Goal: Task Accomplishment & Management: Complete application form

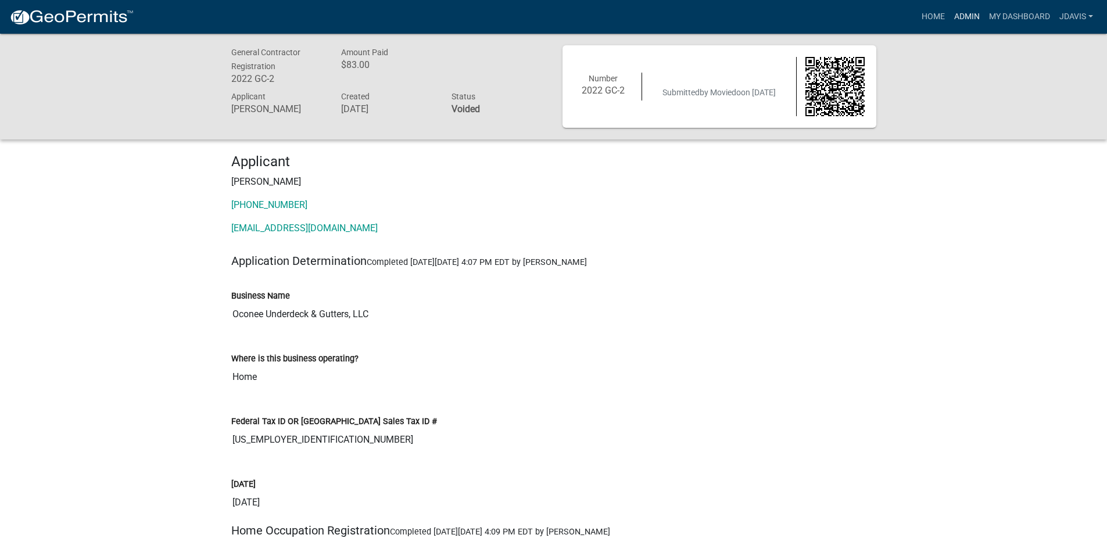
click at [967, 17] on link "Admin" at bounding box center [966, 17] width 35 height 22
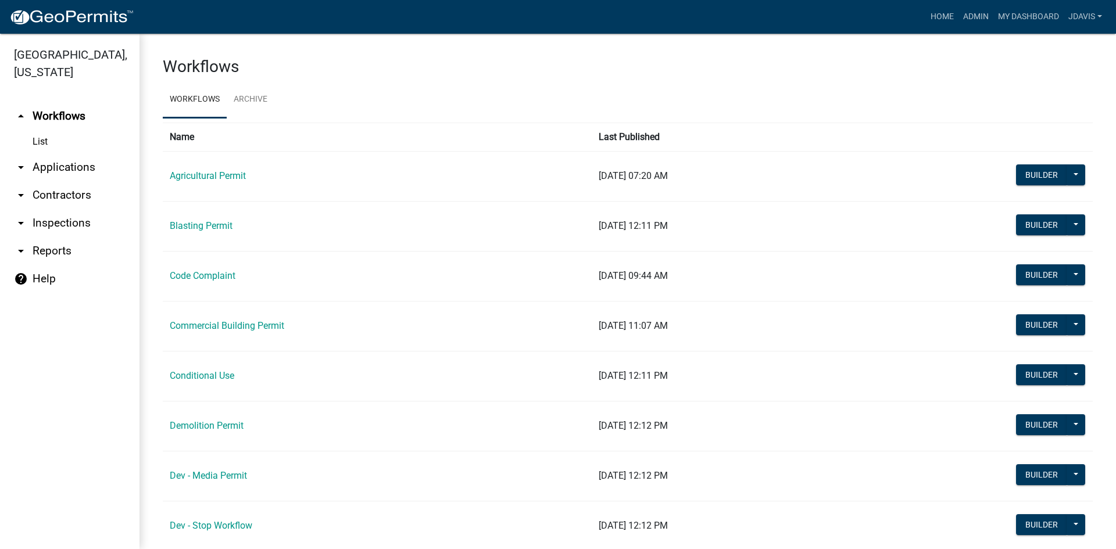
click at [77, 164] on link "arrow_drop_down Applications" at bounding box center [69, 167] width 139 height 28
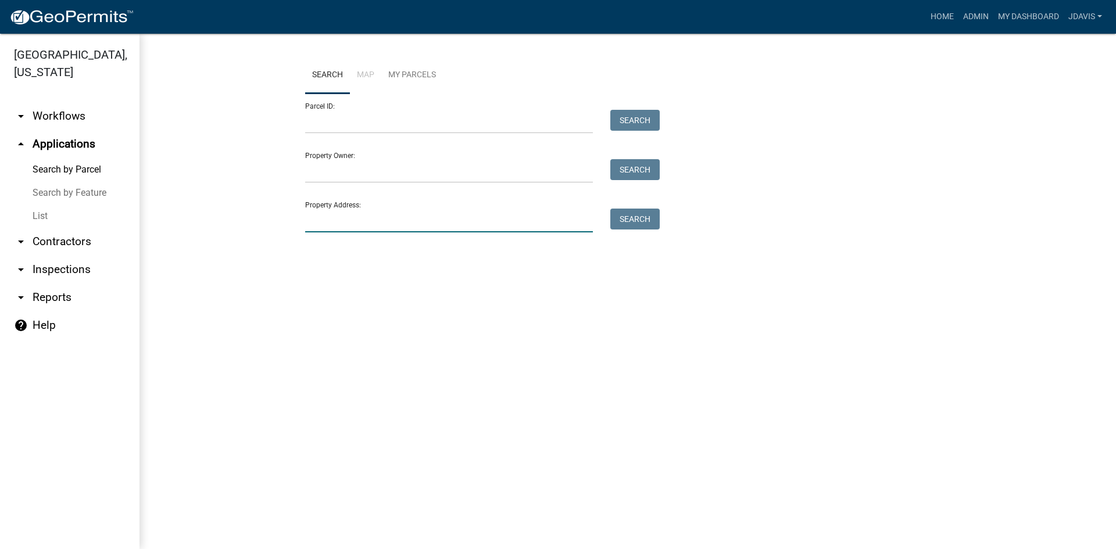
click at [377, 213] on input "Property Address:" at bounding box center [449, 221] width 288 height 24
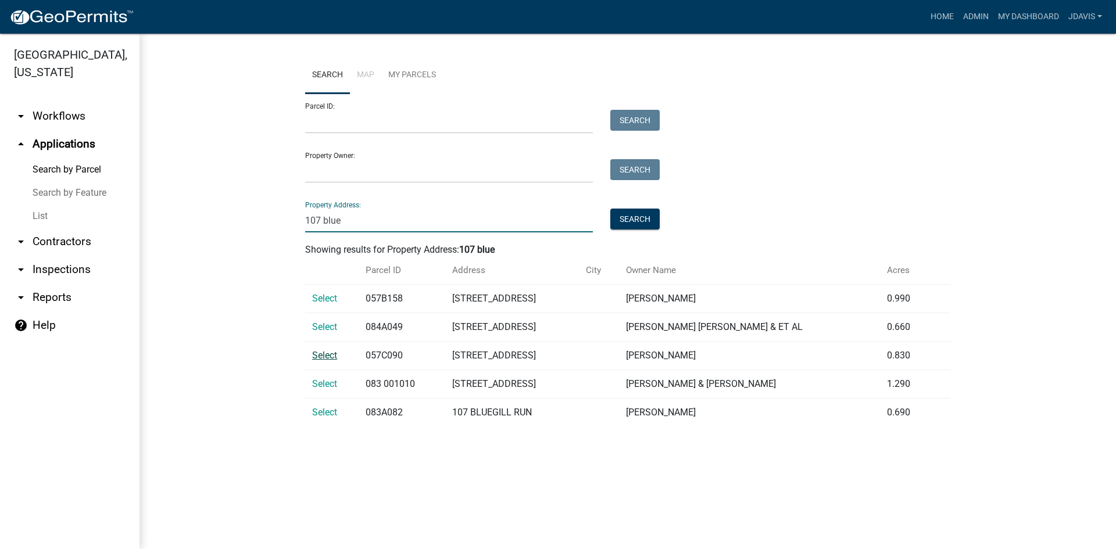
type input "107 blue"
click at [328, 356] on span "Select" at bounding box center [324, 355] width 25 height 11
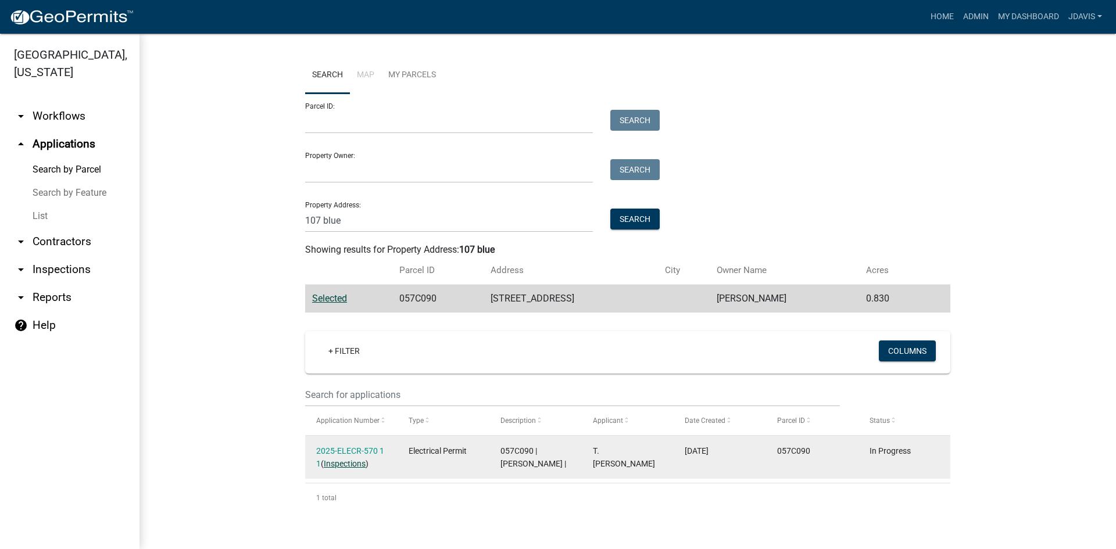
click at [348, 461] on link "Inspections" at bounding box center [345, 463] width 42 height 9
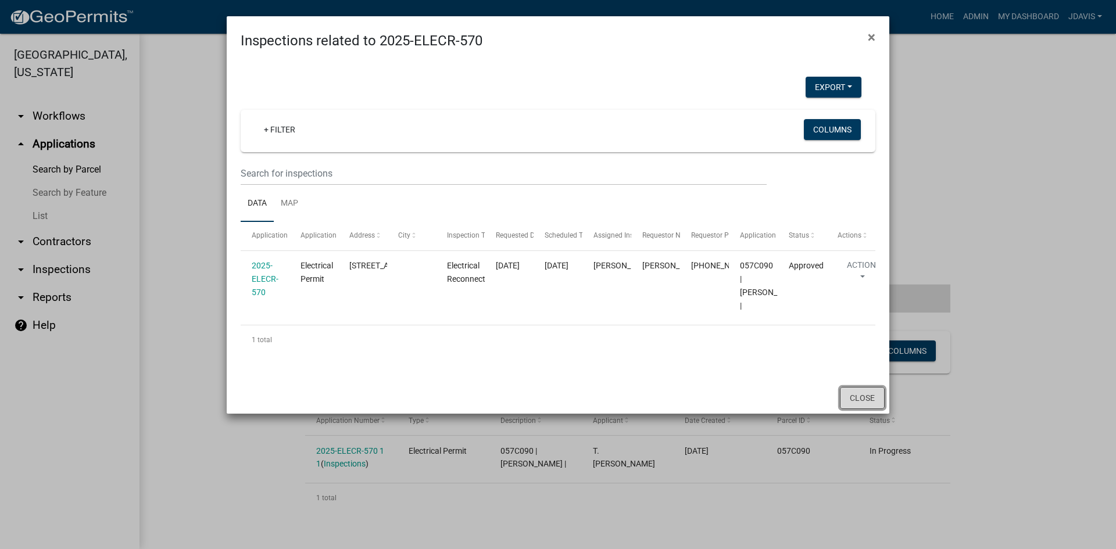
click at [867, 409] on button "Close" at bounding box center [862, 398] width 45 height 22
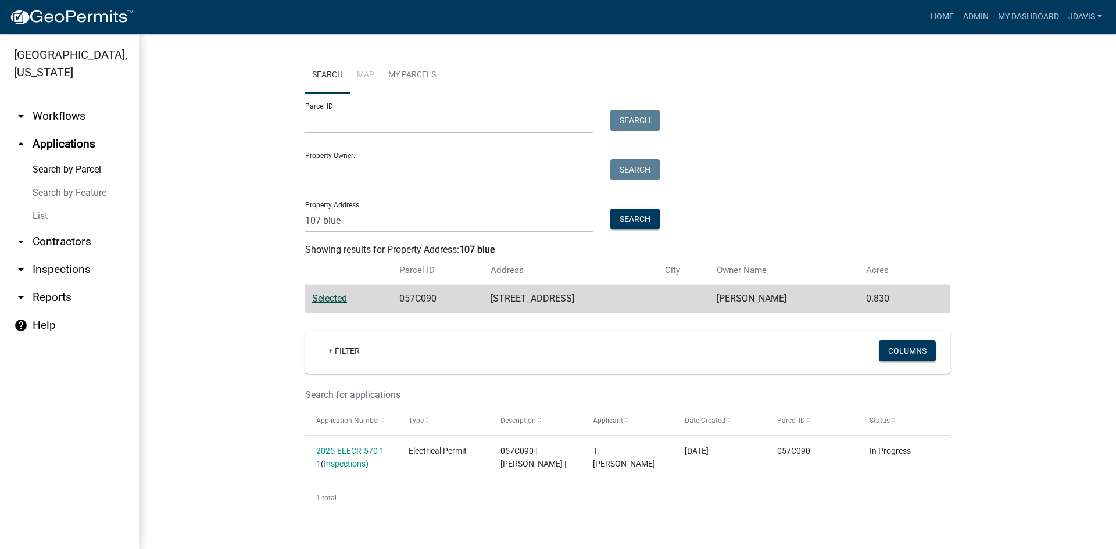
click at [49, 213] on link "List" at bounding box center [69, 216] width 139 height 23
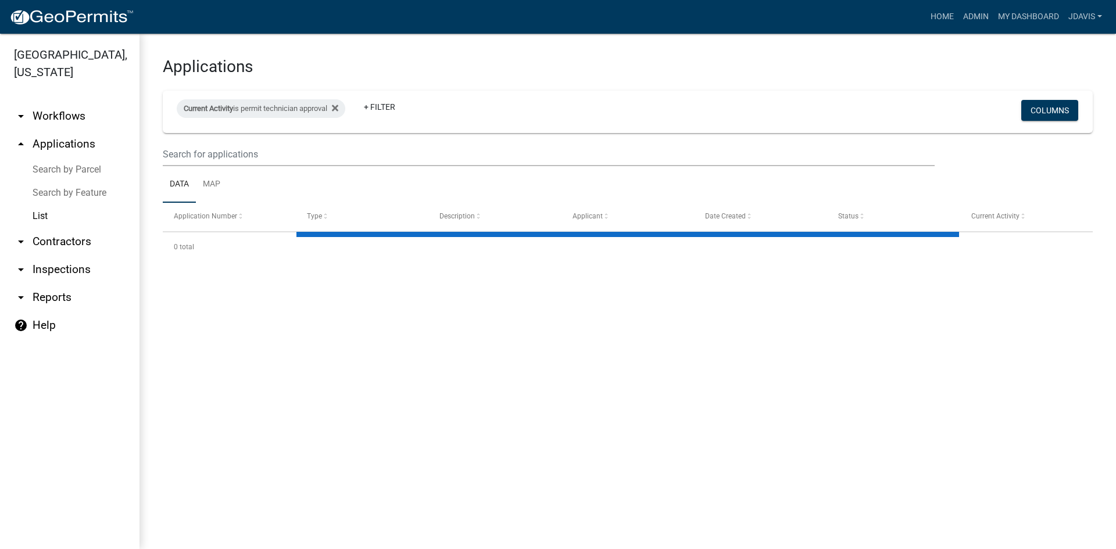
select select "2: 50"
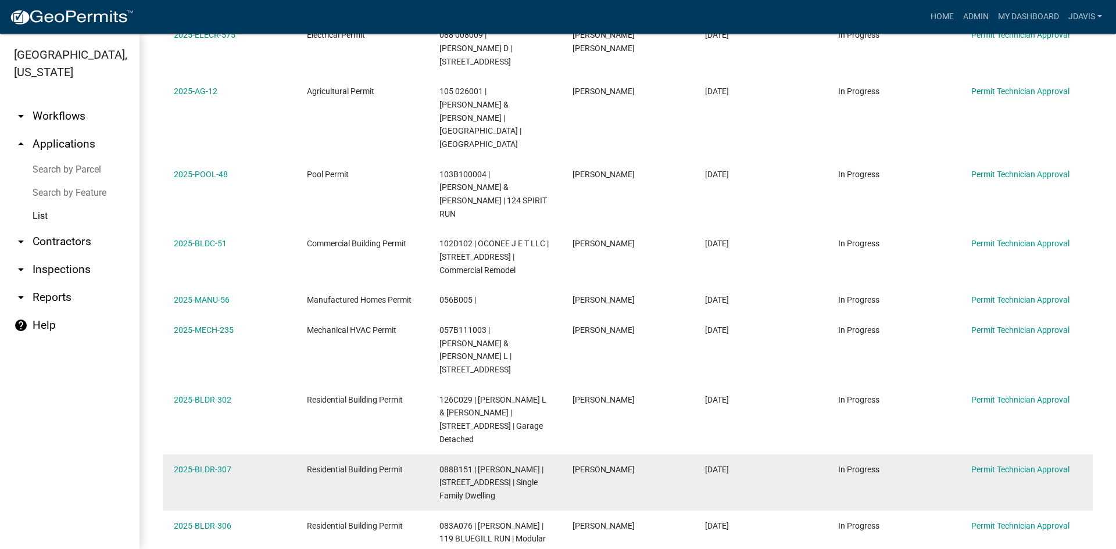
scroll to position [581, 0]
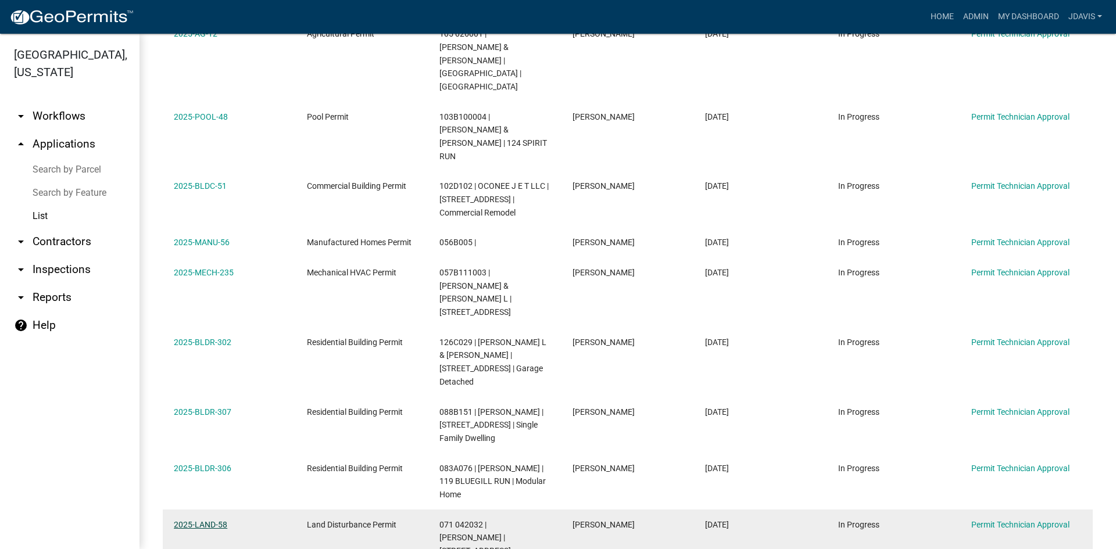
click at [218, 520] on link "2025-LAND-58" at bounding box center [200, 524] width 53 height 9
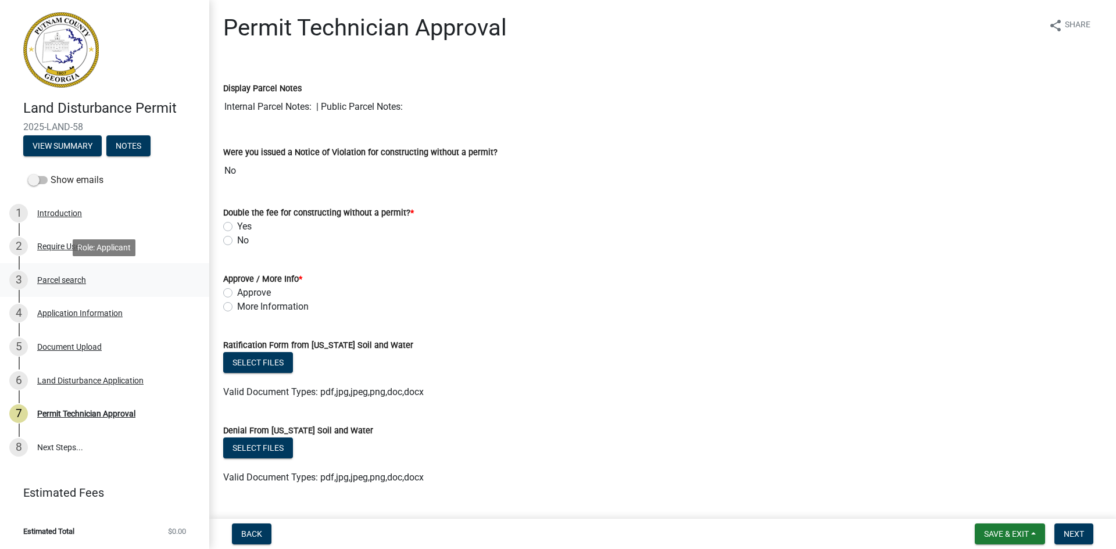
click at [38, 278] on div "Parcel search" at bounding box center [61, 280] width 49 height 8
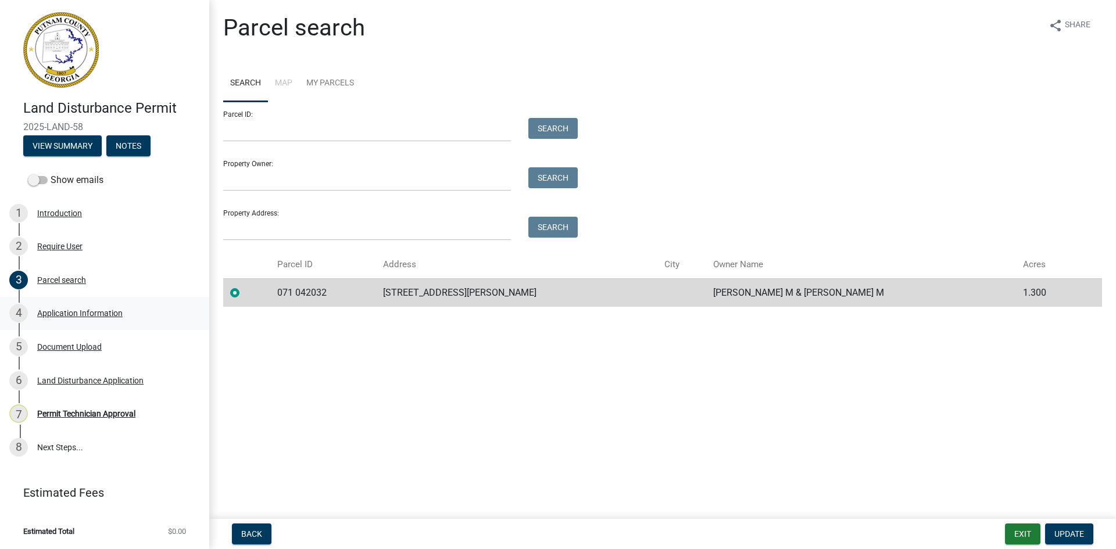
click at [123, 316] on div "4 Application Information" at bounding box center [99, 313] width 181 height 19
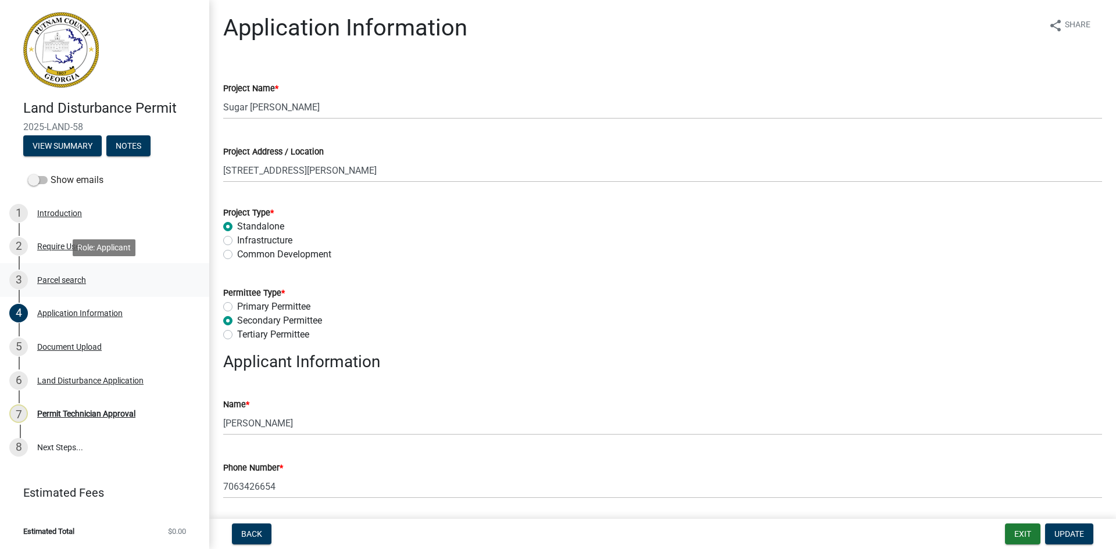
click at [53, 283] on div "Parcel search" at bounding box center [61, 280] width 49 height 8
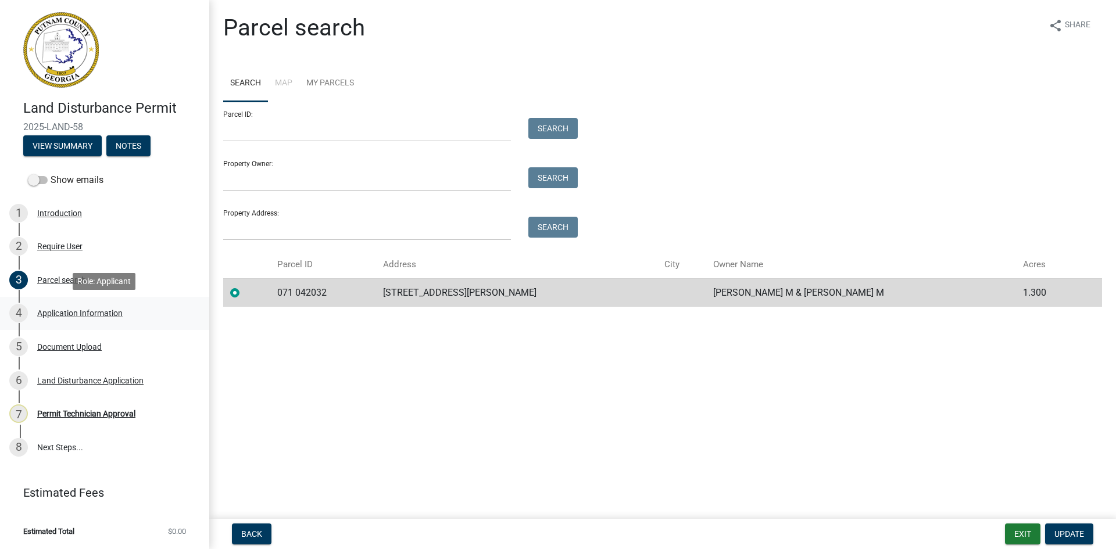
click at [108, 317] on div "Application Information" at bounding box center [79, 313] width 85 height 8
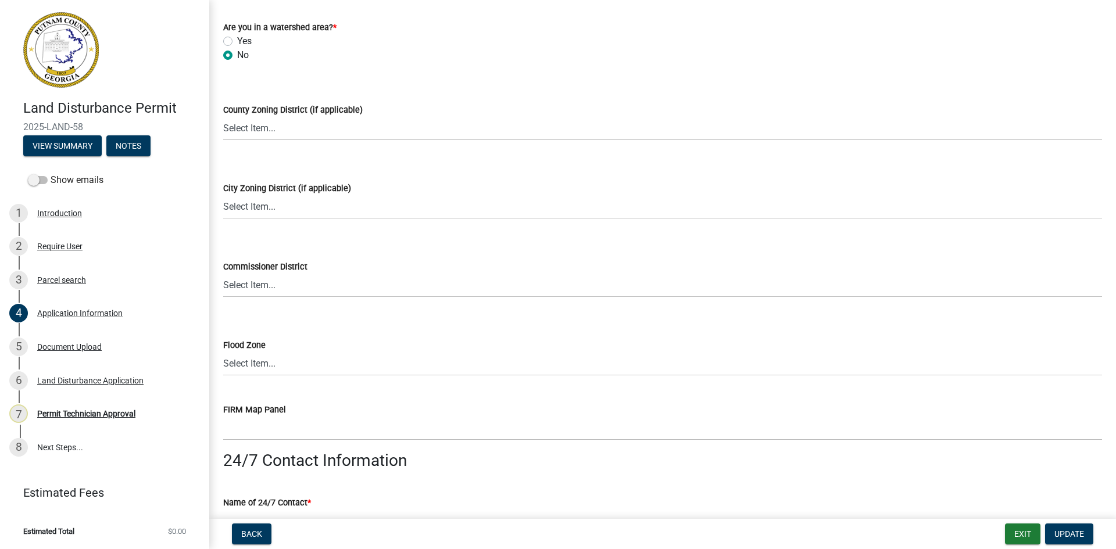
scroll to position [1453, 0]
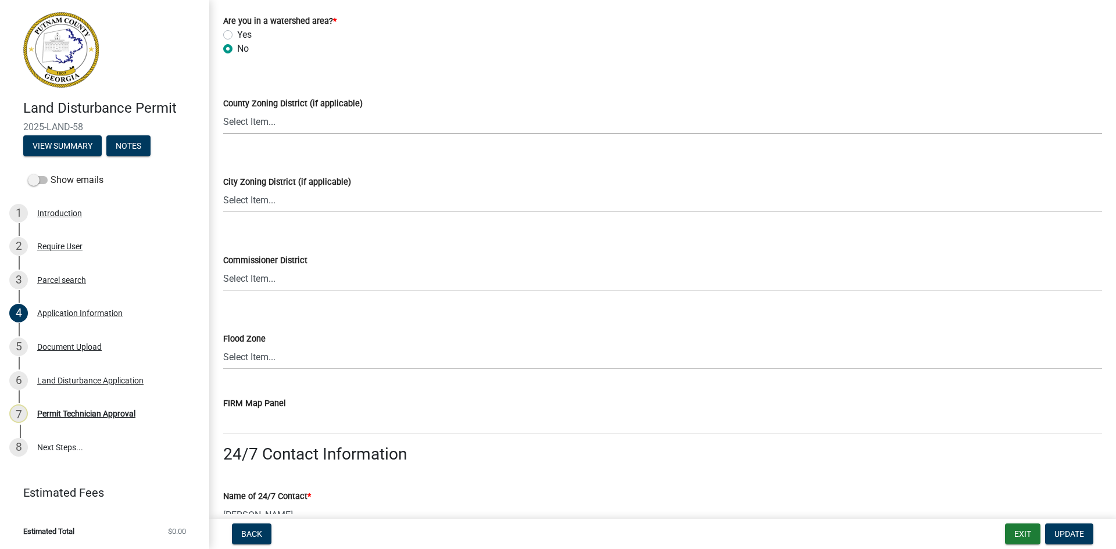
click at [277, 115] on select "Select Item... AG-1 R-1R R-1 R-2 MHP RM-1 RM-3 C-1 C-2 I-M PUD N/A" at bounding box center [662, 122] width 879 height 24
click at [223, 110] on select "Select Item... AG-1 R-1R R-1 R-2 MHP RM-1 RM-3 C-1 C-2 I-M PUD N/A" at bounding box center [662, 122] width 879 height 24
select select "a6b90f04-145f-43dc-a4e6-6d5ec8e28ec9"
click at [1073, 538] on span "Update" at bounding box center [1069, 533] width 30 height 9
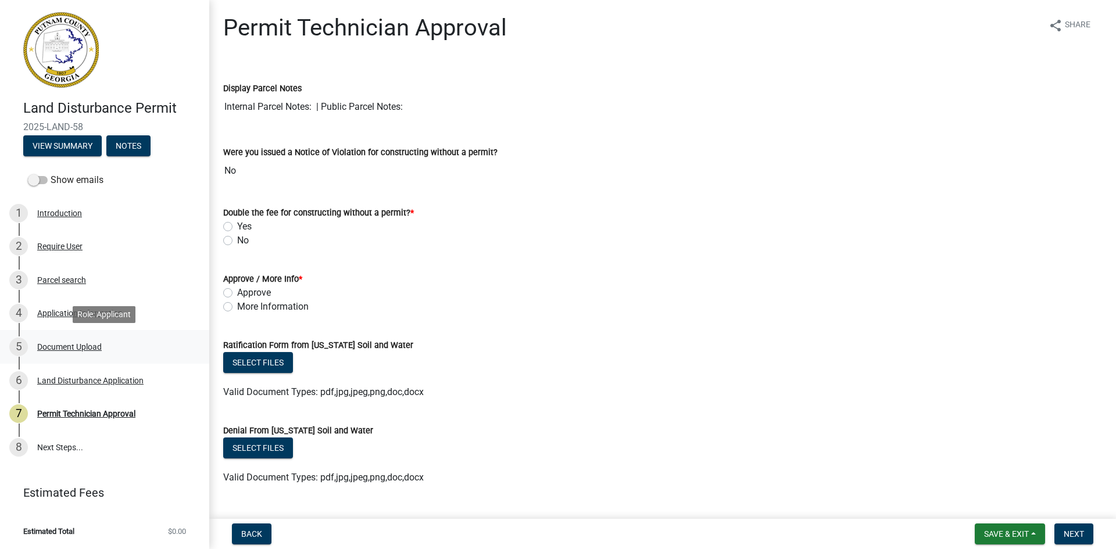
click at [77, 341] on div "5 Document Upload" at bounding box center [99, 347] width 181 height 19
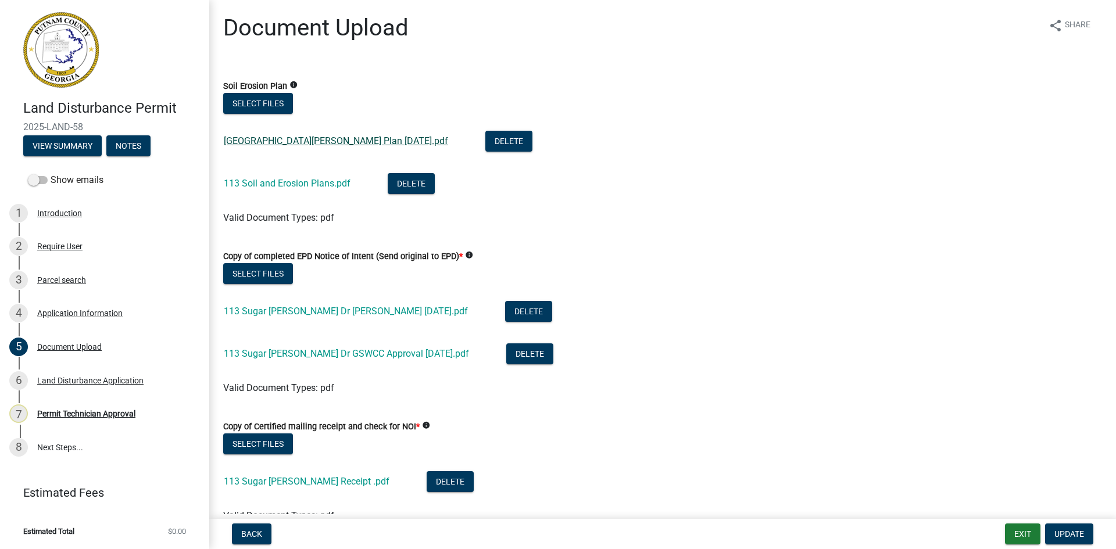
click at [352, 143] on link "[GEOGRAPHIC_DATA][PERSON_NAME] Plan [DATE].pdf" at bounding box center [336, 140] width 224 height 11
click at [287, 180] on link "113 Soil and Erosion Plans.pdf" at bounding box center [287, 183] width 127 height 11
click at [246, 102] on button "Select files" at bounding box center [258, 103] width 70 height 21
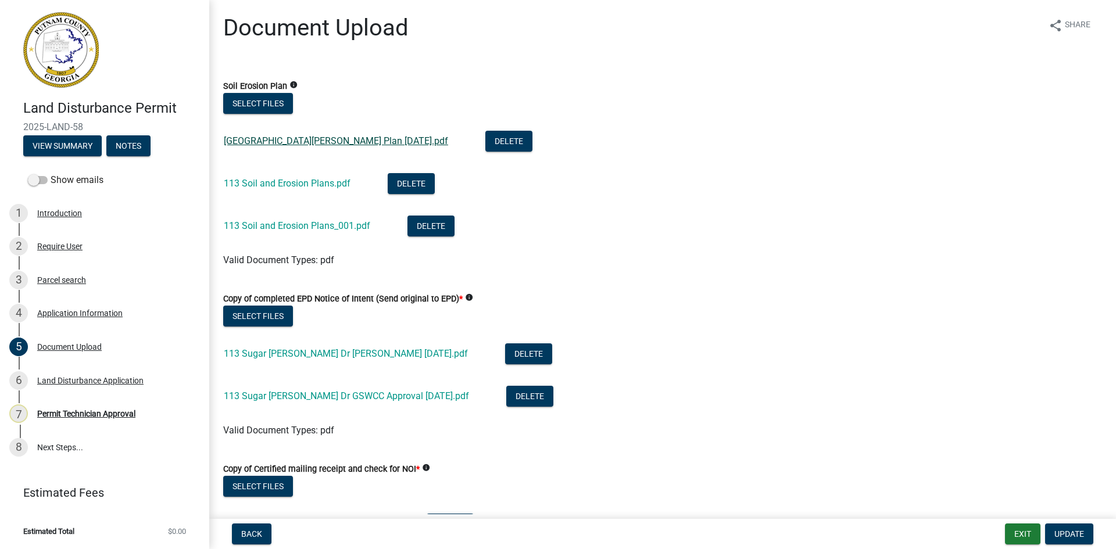
click at [334, 141] on link "[GEOGRAPHIC_DATA][PERSON_NAME] Plan [DATE].pdf" at bounding box center [336, 140] width 224 height 11
click at [325, 223] on link "113 Soil and Erosion Plans_001.pdf" at bounding box center [297, 225] width 146 height 11
click at [312, 179] on link "113 Soil and Erosion Plans.pdf" at bounding box center [287, 183] width 127 height 11
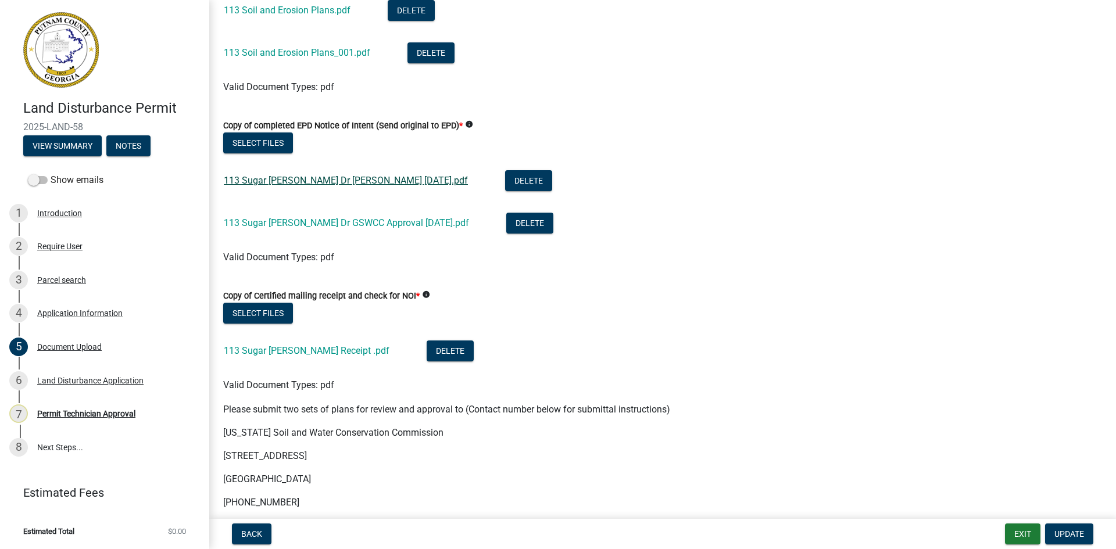
scroll to position [174, 0]
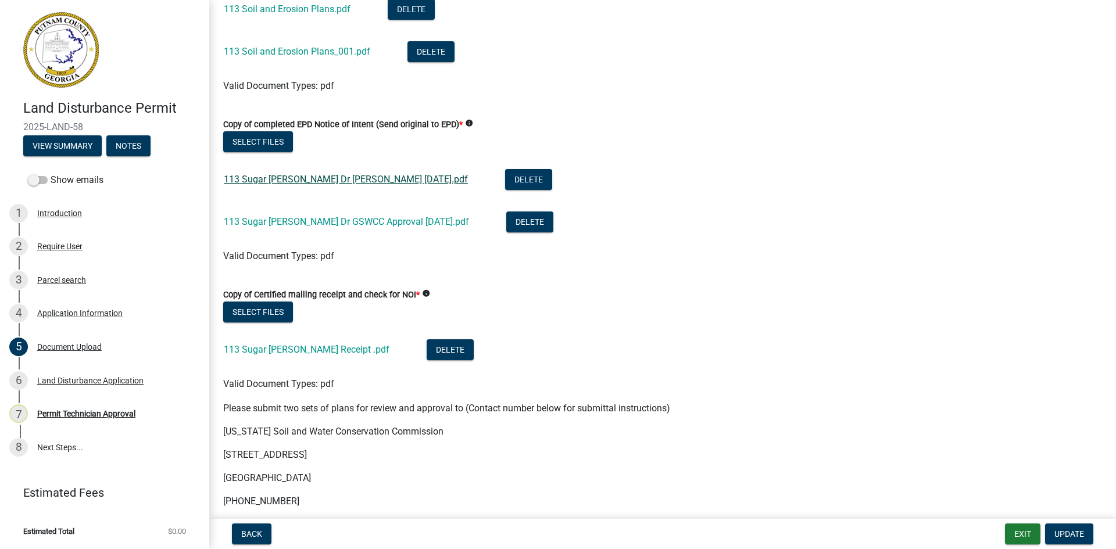
click at [312, 179] on link "113 Sugar [PERSON_NAME] Dr [PERSON_NAME] [DATE].pdf" at bounding box center [346, 179] width 244 height 11
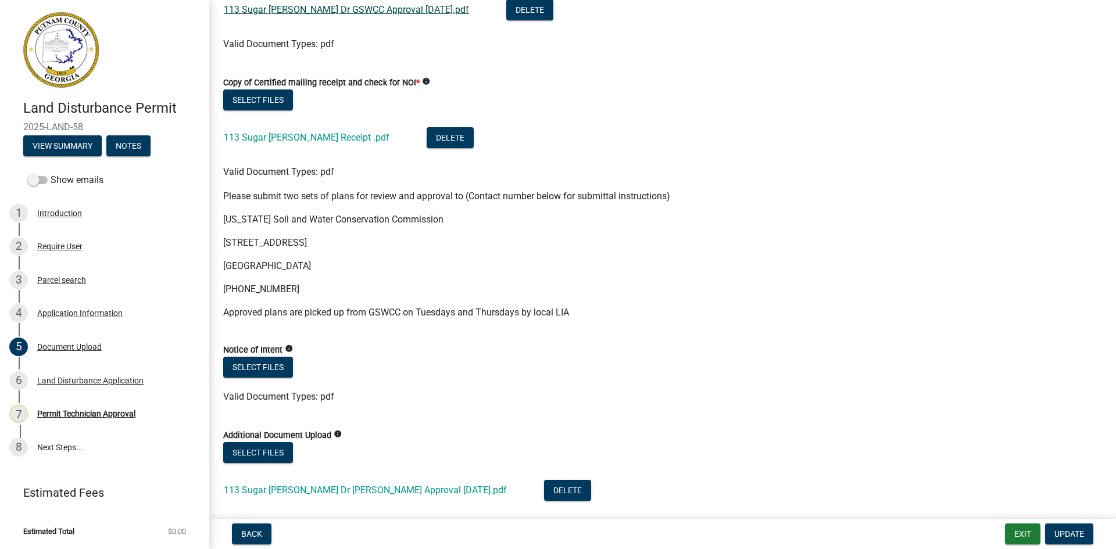
scroll to position [407, 0]
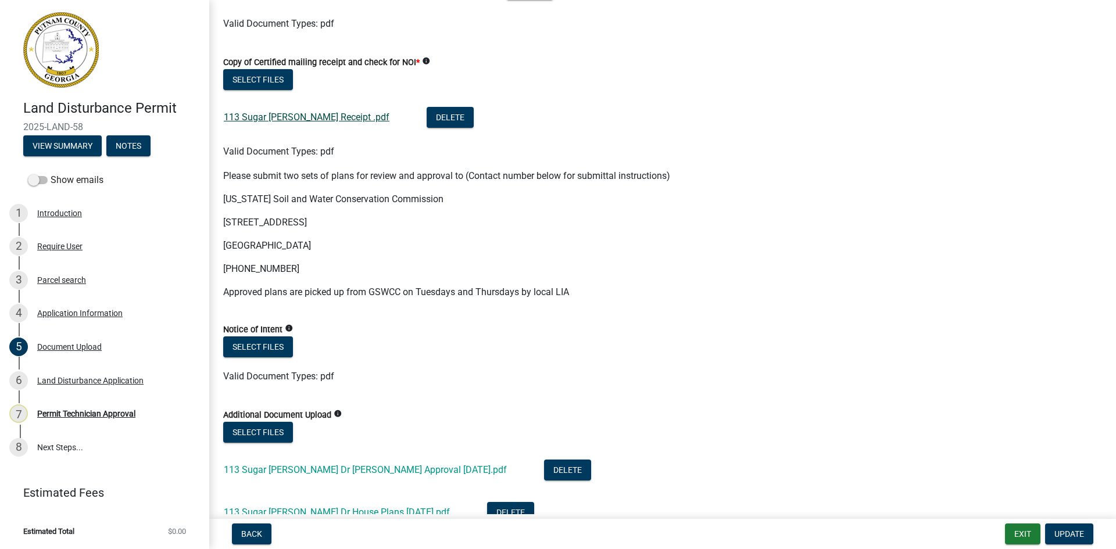
click at [319, 117] on link "113 Sugar [PERSON_NAME] Receipt .pdf" at bounding box center [307, 117] width 166 height 11
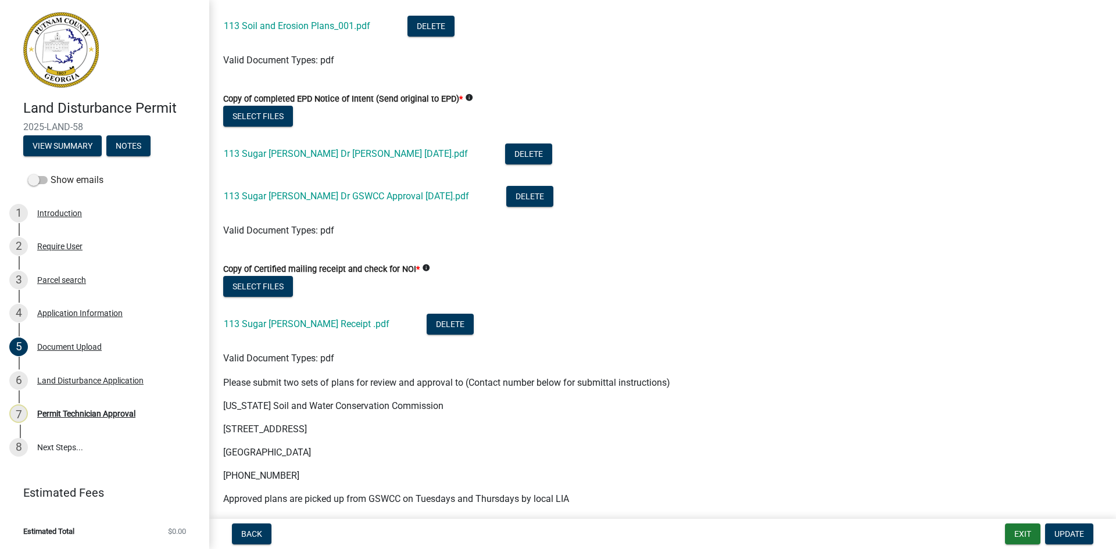
scroll to position [174, 0]
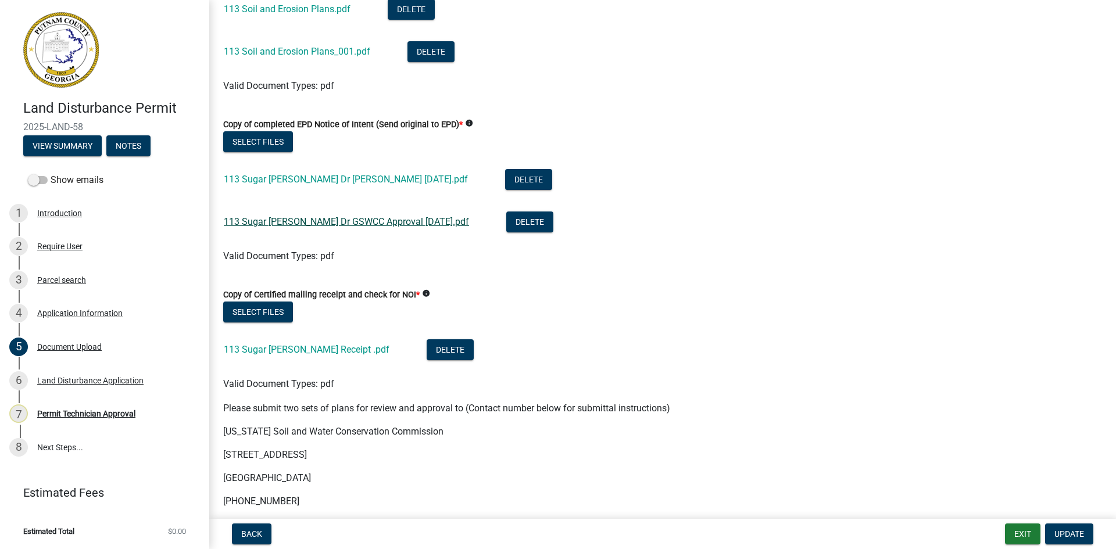
click at [275, 226] on link "113 Sugar [PERSON_NAME] Dr GSWCC Approval [DATE].pdf" at bounding box center [346, 221] width 245 height 11
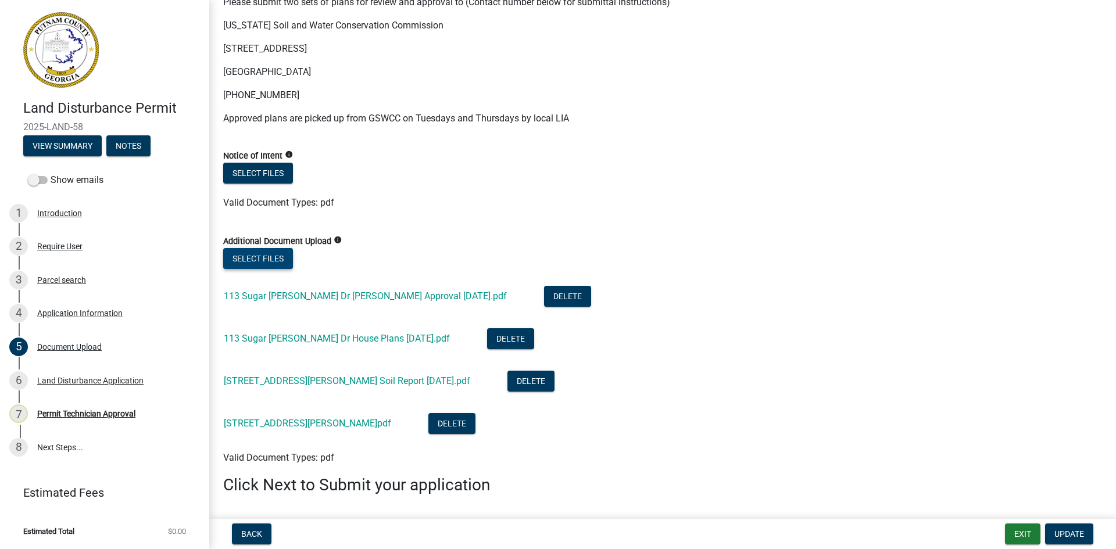
scroll to position [581, 0]
click at [251, 173] on button "Select files" at bounding box center [258, 172] width 70 height 21
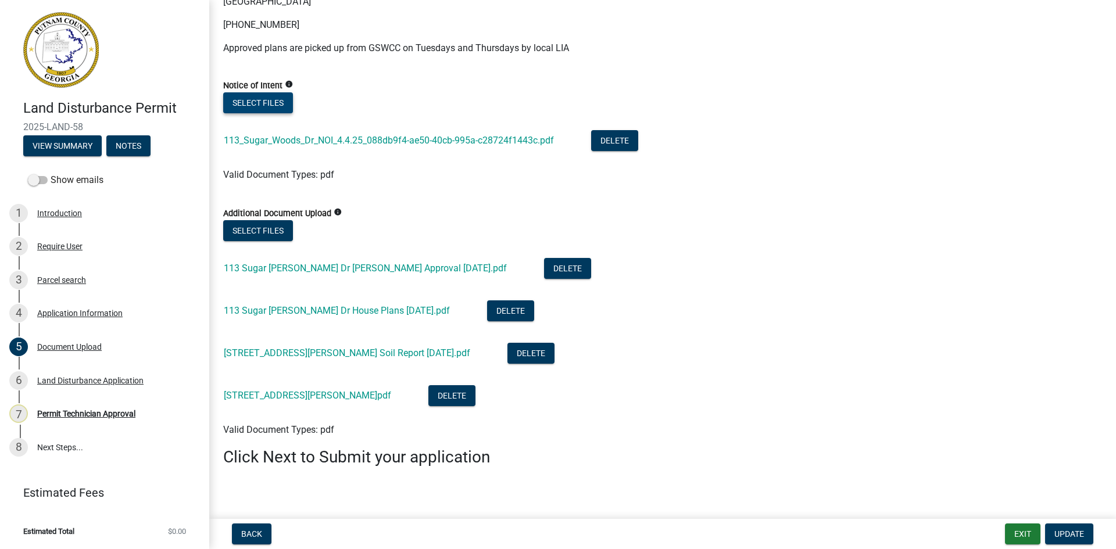
scroll to position [658, 0]
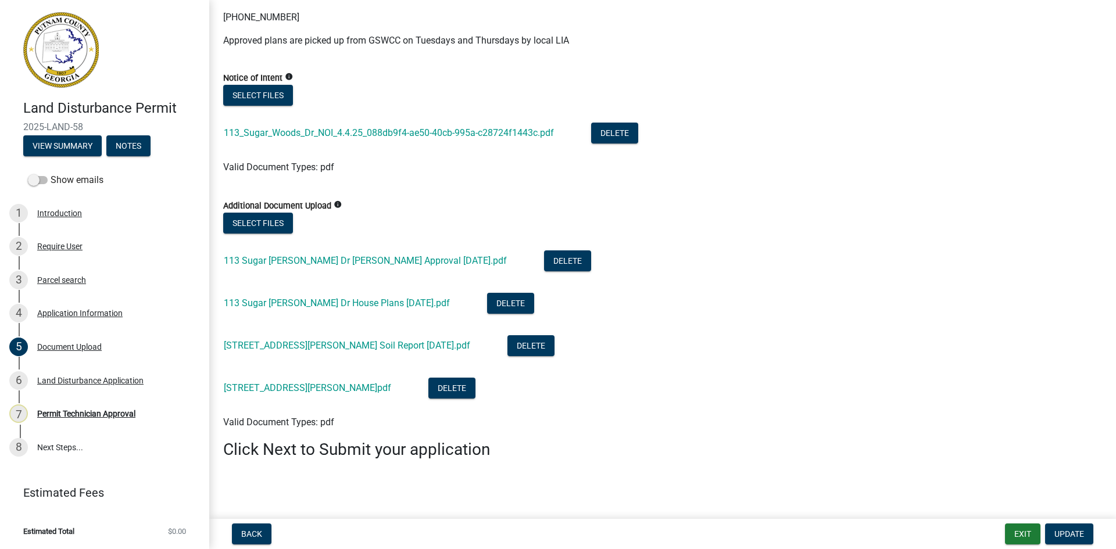
click at [1070, 544] on nav "Back Exit Update" at bounding box center [662, 534] width 906 height 30
click at [1072, 537] on span "Update" at bounding box center [1069, 533] width 30 height 9
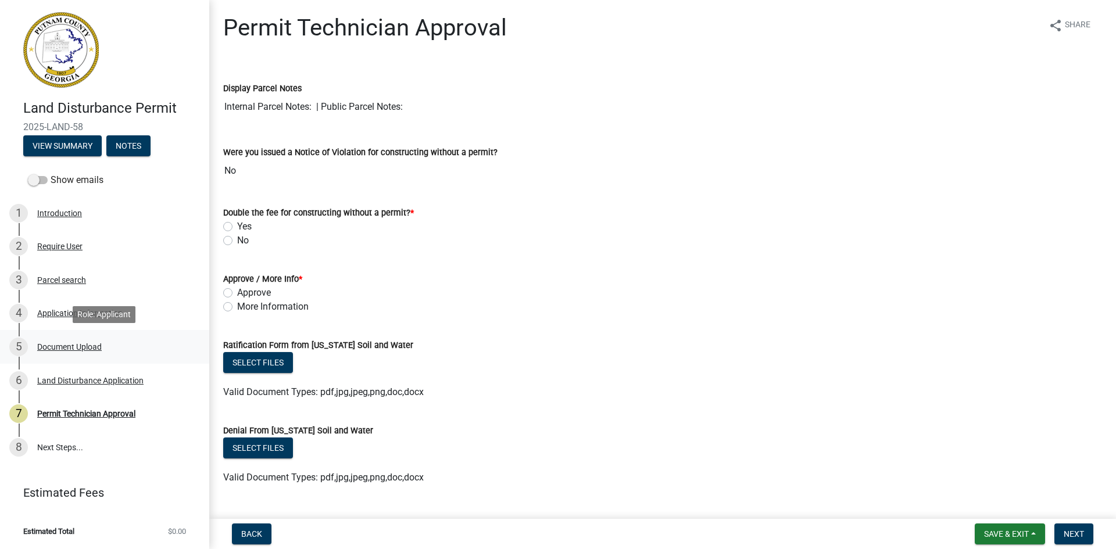
click at [82, 339] on div "5 Document Upload" at bounding box center [99, 347] width 181 height 19
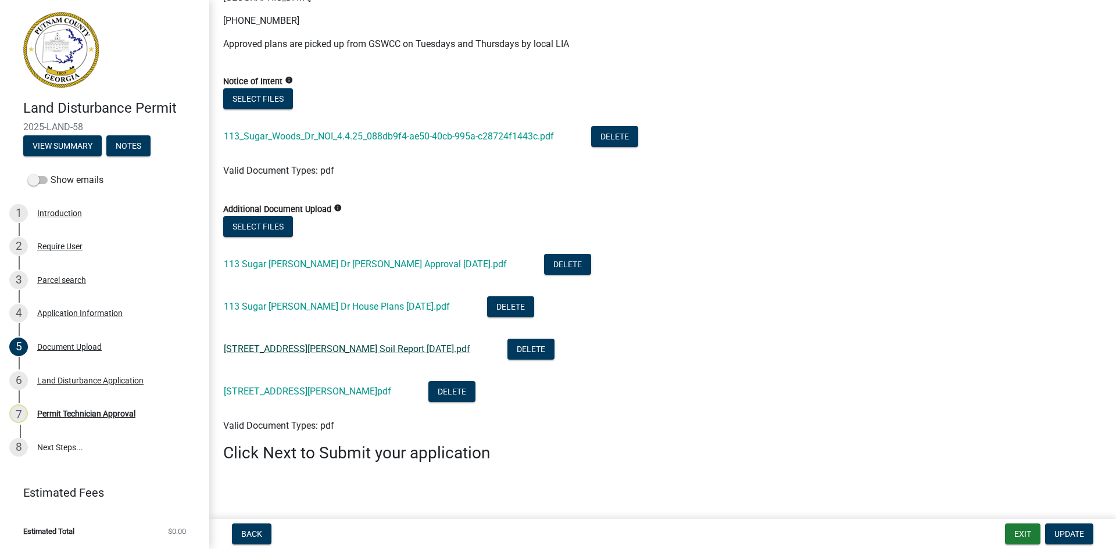
scroll to position [658, 0]
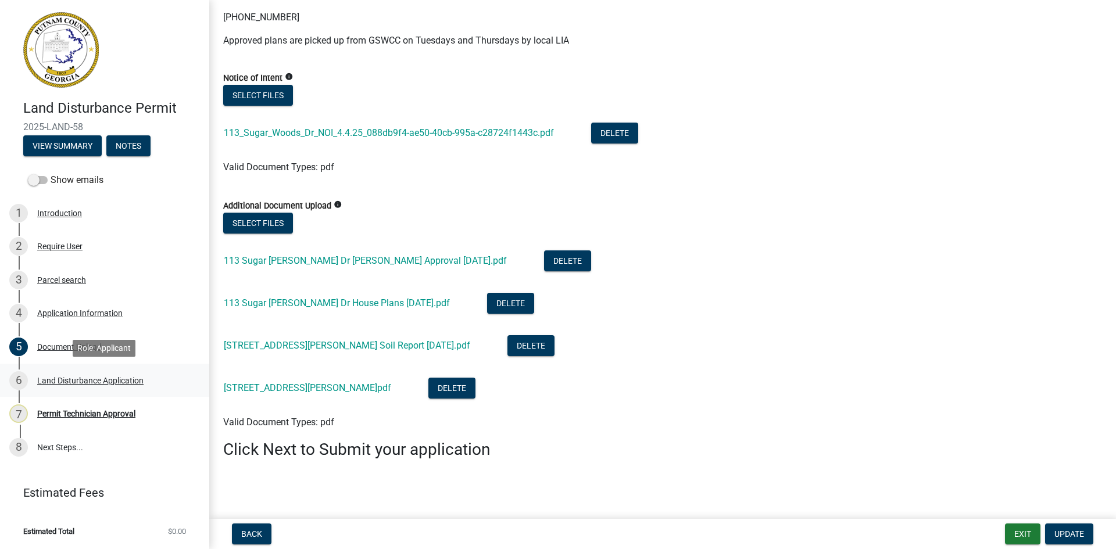
click at [108, 381] on div "Land Disturbance Application" at bounding box center [90, 381] width 106 height 8
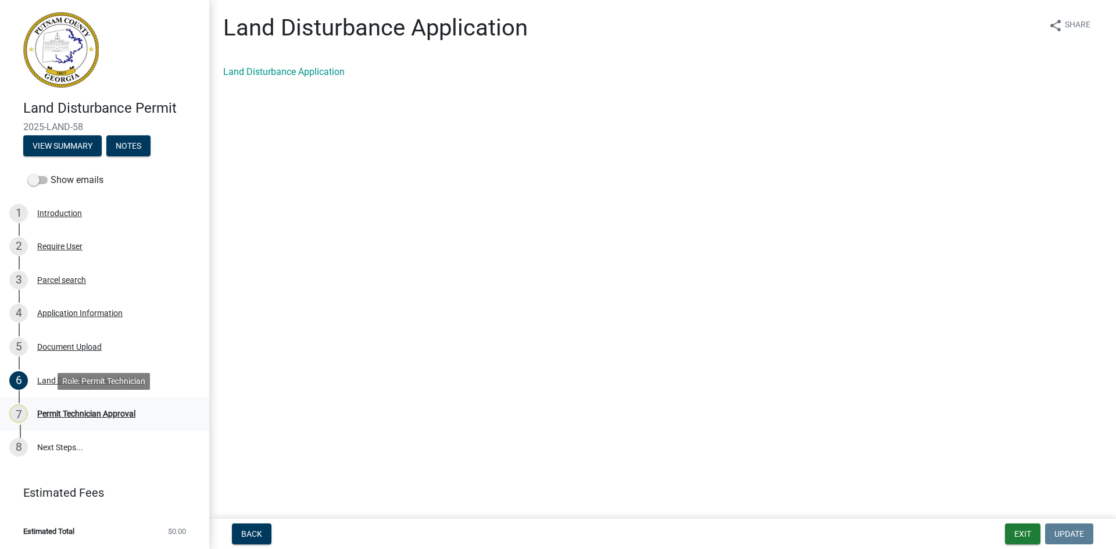
click at [121, 418] on div "Permit Technician Approval" at bounding box center [86, 414] width 98 height 8
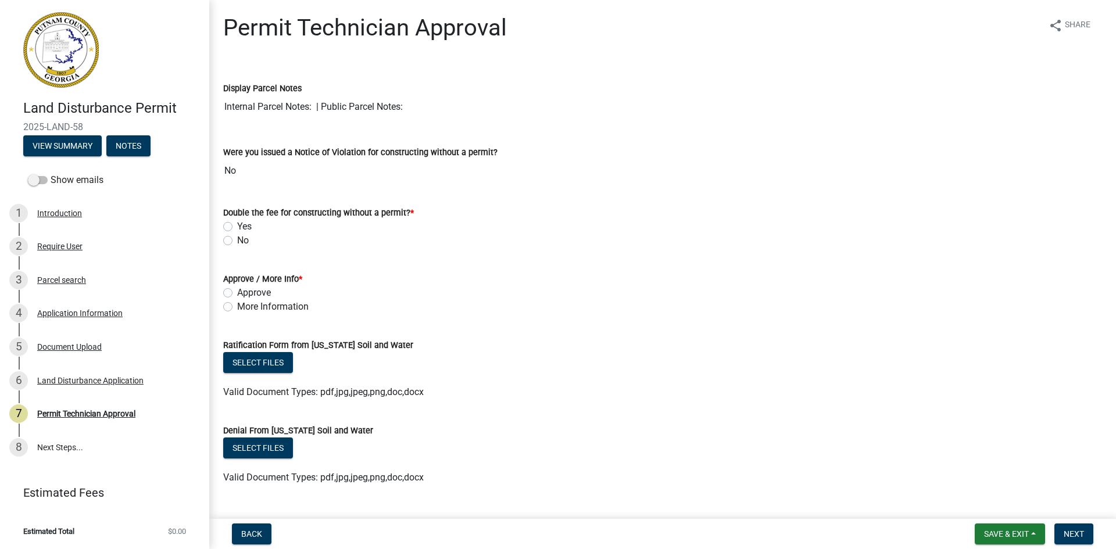
click at [237, 243] on label "No" at bounding box center [243, 241] width 12 height 14
click at [237, 241] on input "No" at bounding box center [241, 238] width 8 height 8
radio input "true"
click at [237, 293] on label "Approve" at bounding box center [254, 293] width 34 height 14
click at [237, 293] on input "Approve" at bounding box center [241, 290] width 8 height 8
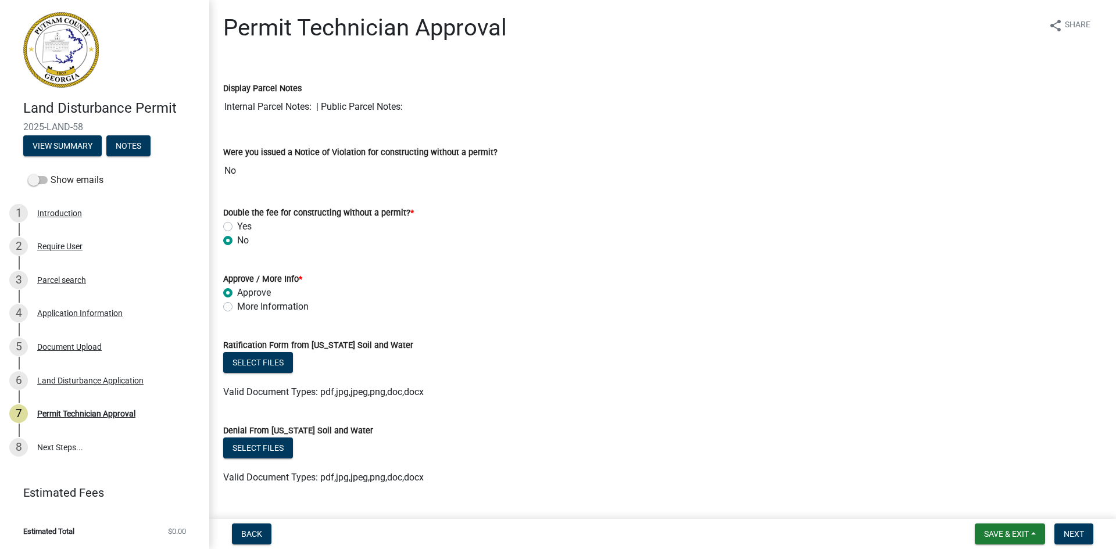
radio input "true"
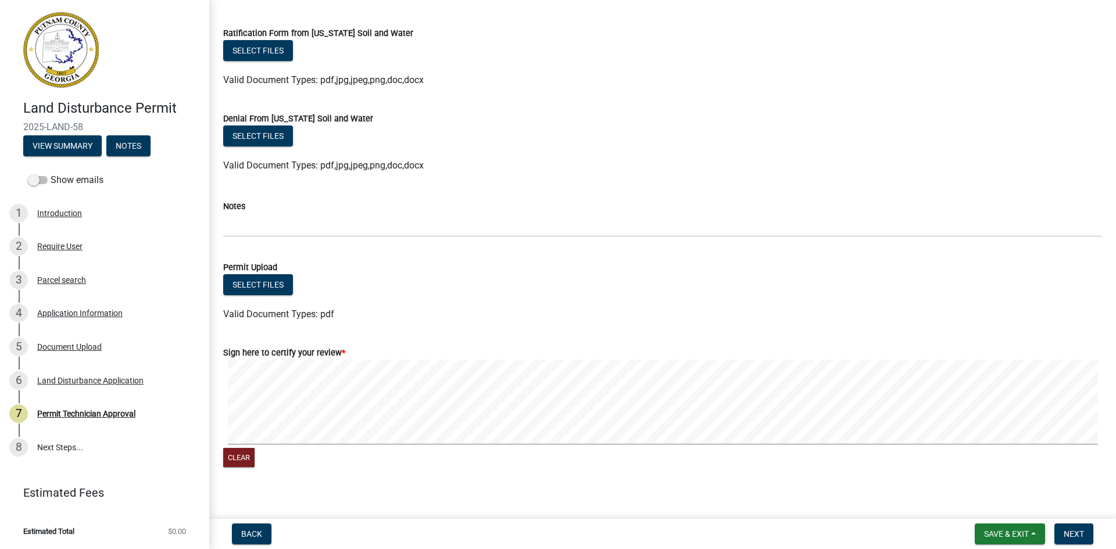
scroll to position [324, 0]
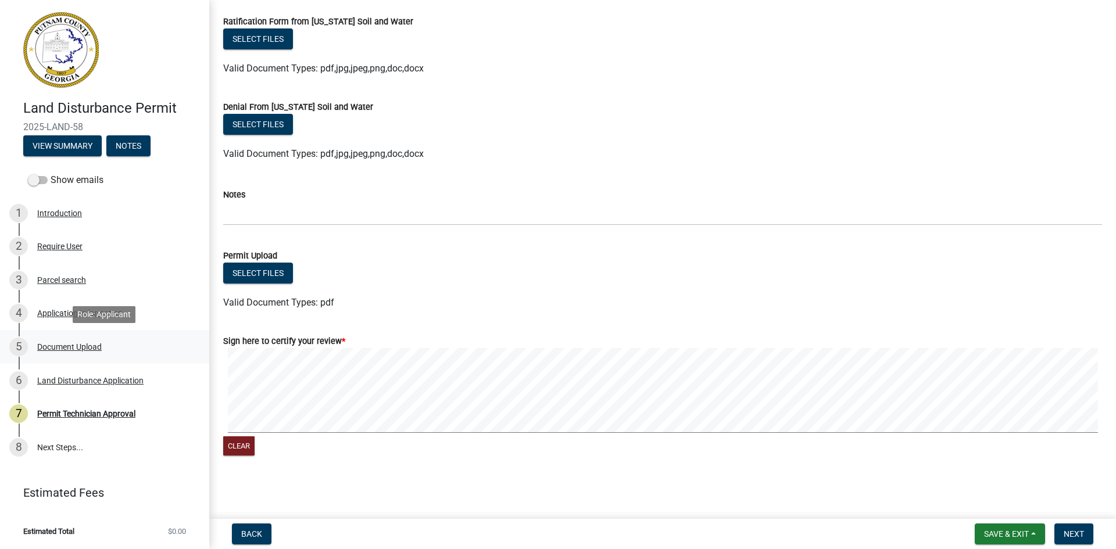
click at [80, 346] on div "Document Upload" at bounding box center [69, 347] width 64 height 8
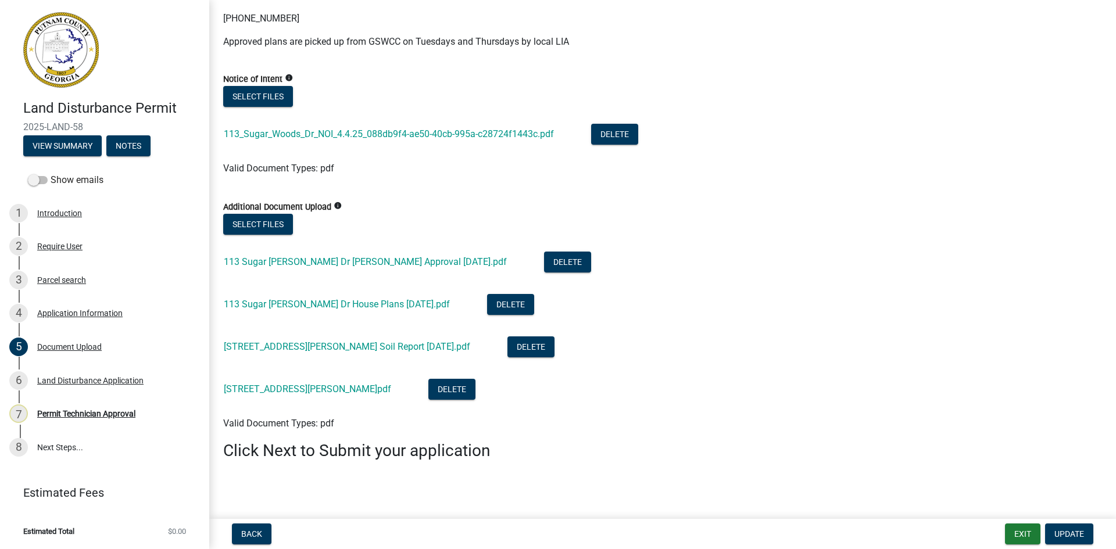
scroll to position [658, 0]
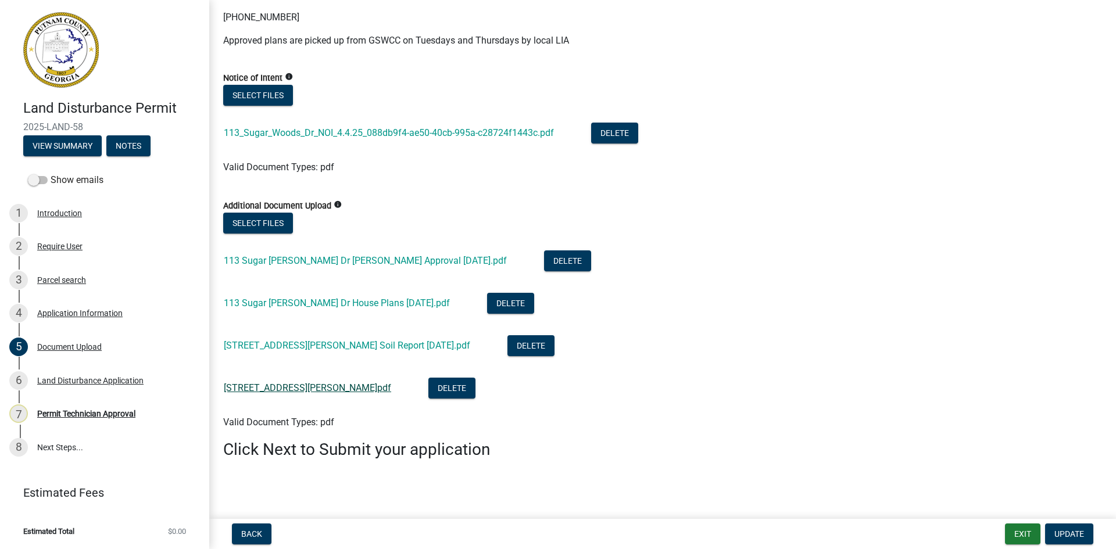
click at [271, 389] on link "[STREET_ADDRESS][PERSON_NAME]pdf" at bounding box center [307, 387] width 167 height 11
click at [314, 346] on link "[STREET_ADDRESS][PERSON_NAME] Soil Report [DATE].pdf" at bounding box center [347, 345] width 246 height 11
click at [300, 304] on link "113 Sugar [PERSON_NAME] Dr House Plans [DATE].pdf" at bounding box center [337, 303] width 226 height 11
click at [332, 262] on link "113 Sugar [PERSON_NAME] Dr [PERSON_NAME] Approval [DATE].pdf" at bounding box center [365, 260] width 283 height 11
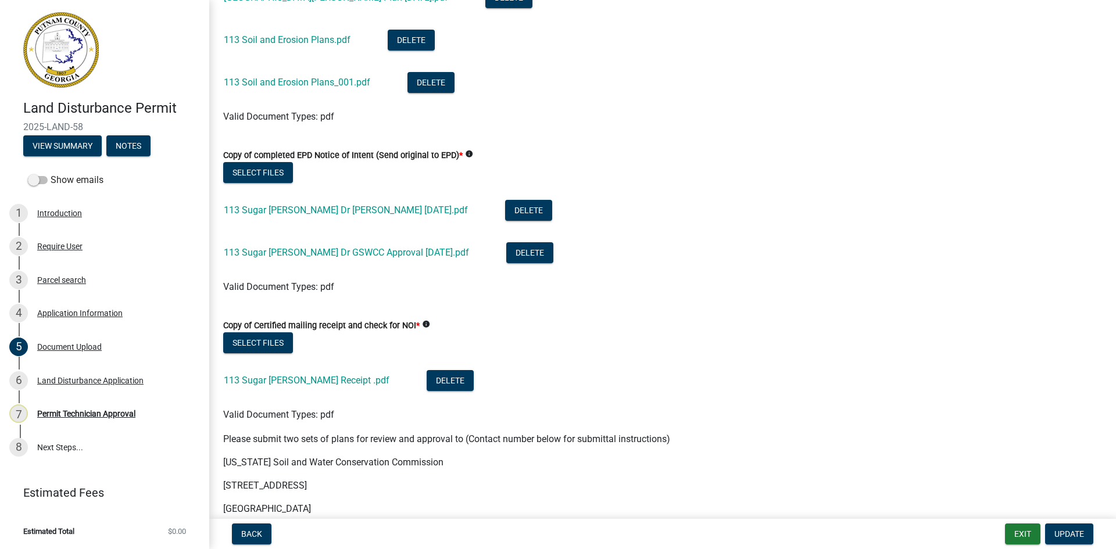
scroll to position [135, 0]
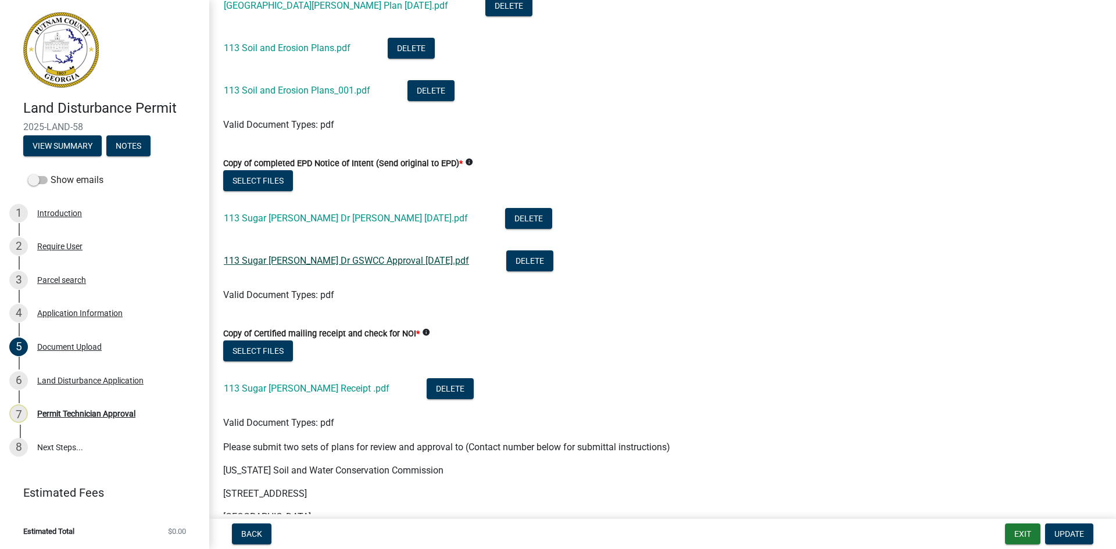
click at [336, 261] on link "113 Sugar [PERSON_NAME] Dr GSWCC Approval [DATE].pdf" at bounding box center [346, 260] width 245 height 11
click at [342, 261] on link "113 Sugar [PERSON_NAME] Dr GSWCC Approval [DATE].pdf" at bounding box center [346, 260] width 245 height 11
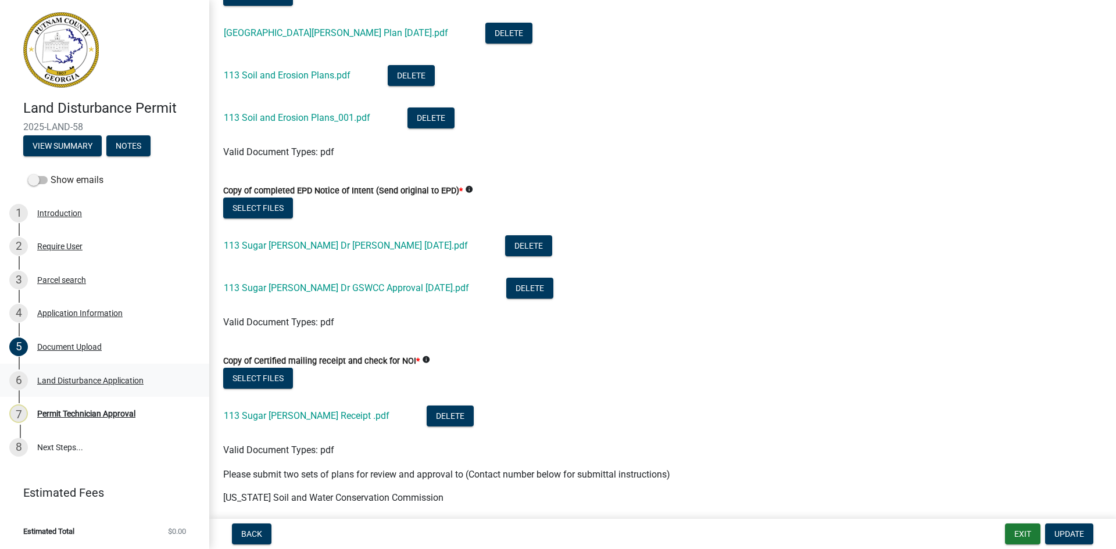
scroll to position [116, 0]
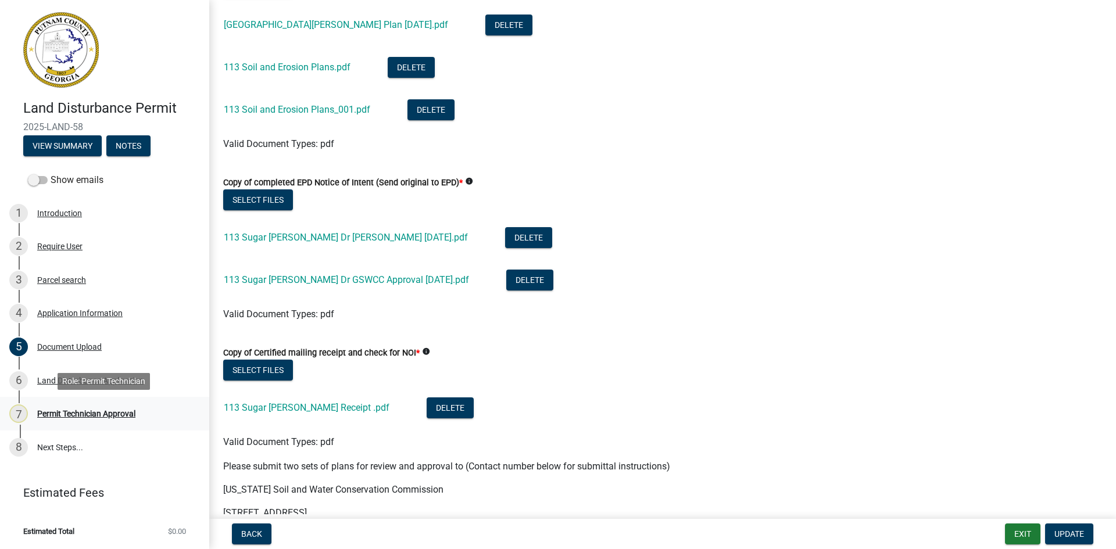
click at [114, 420] on div "7 Permit Technician Approval" at bounding box center [99, 413] width 181 height 19
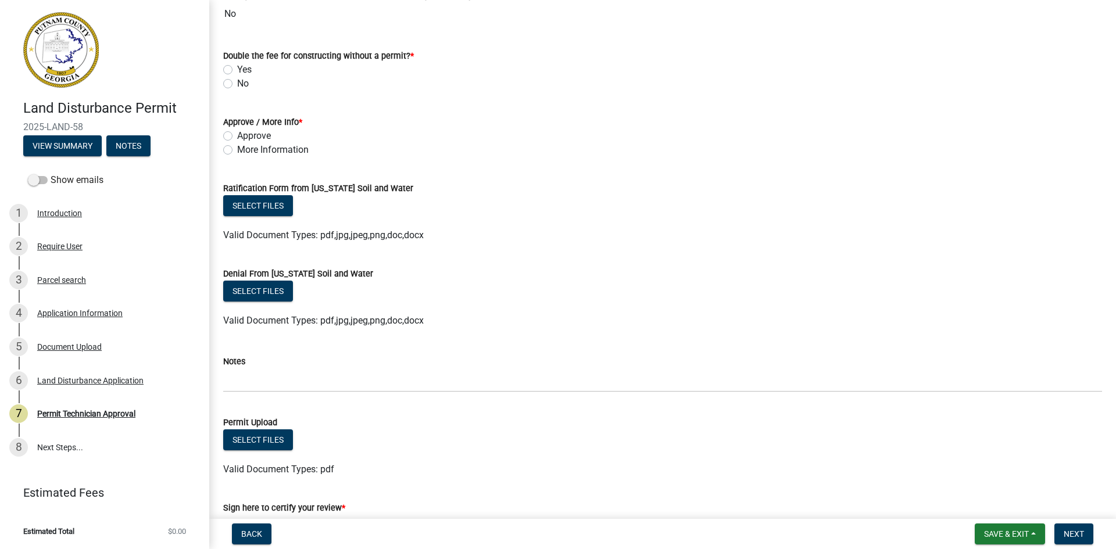
scroll to position [174, 0]
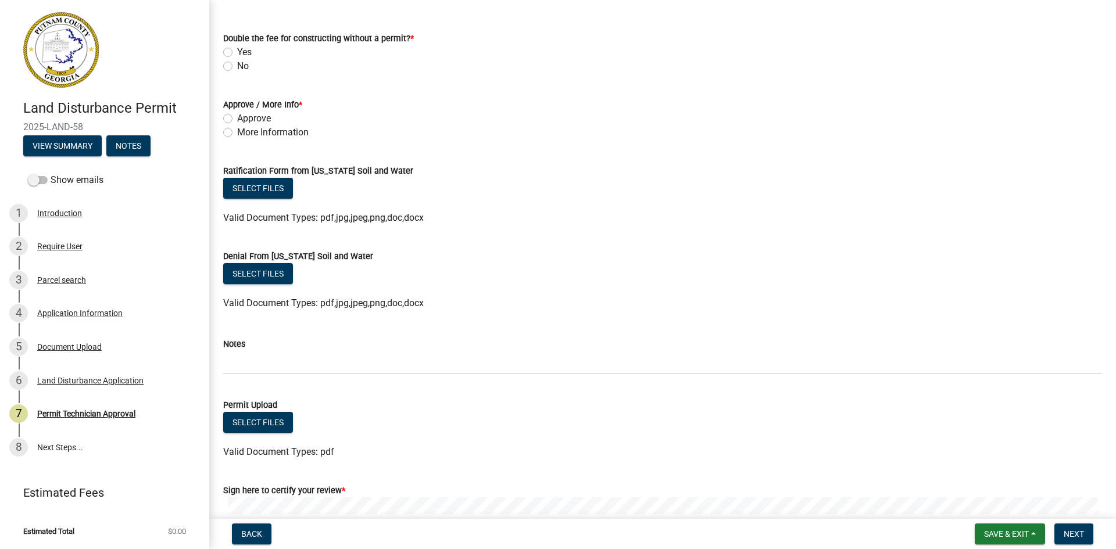
click at [237, 135] on label "More Information" at bounding box center [272, 133] width 71 height 14
click at [237, 133] on input "More Information" at bounding box center [241, 130] width 8 height 8
radio input "true"
click at [237, 68] on label "No" at bounding box center [243, 66] width 12 height 14
click at [237, 67] on input "No" at bounding box center [241, 63] width 8 height 8
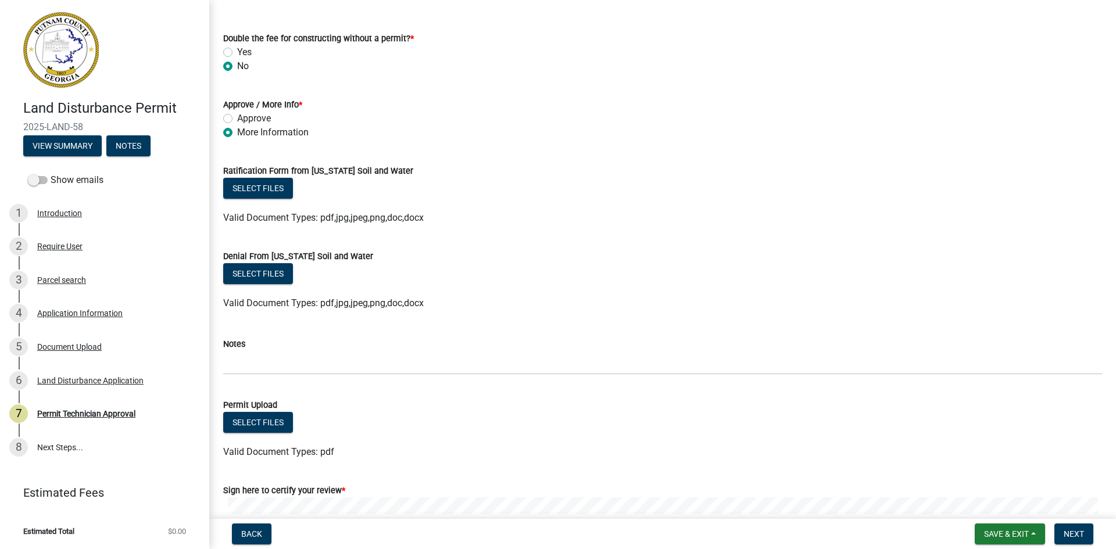
radio input "true"
click at [237, 120] on label "Approve" at bounding box center [254, 119] width 34 height 14
click at [237, 119] on input "Approve" at bounding box center [241, 116] width 8 height 8
radio input "true"
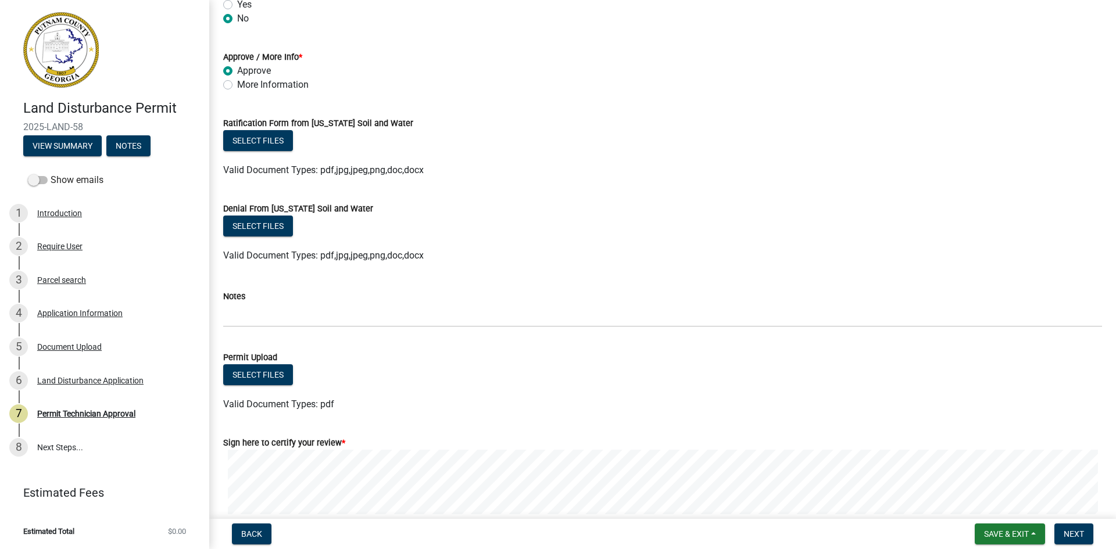
scroll to position [324, 0]
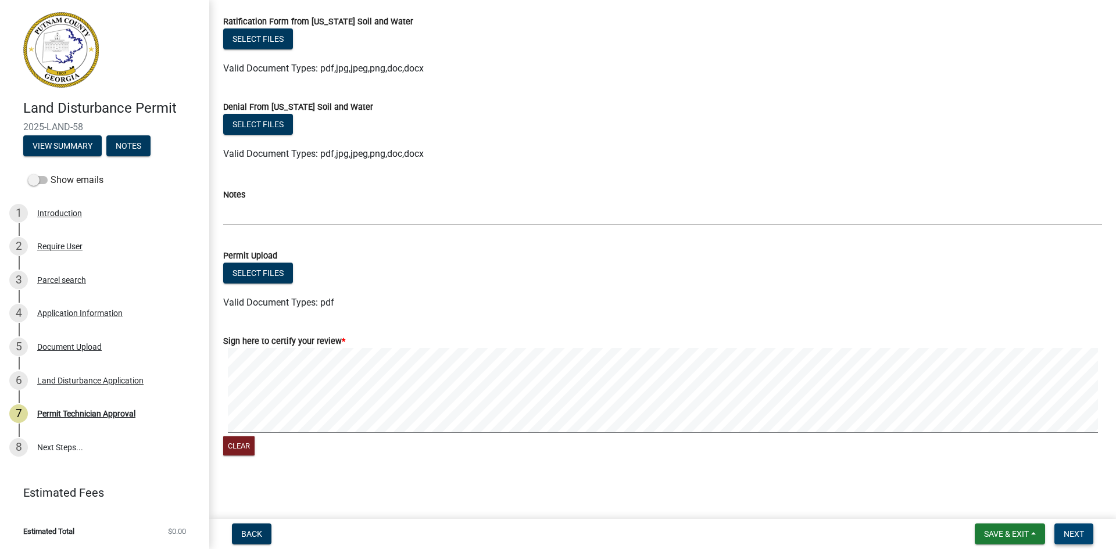
click at [1084, 535] on button "Next" at bounding box center [1073, 534] width 39 height 21
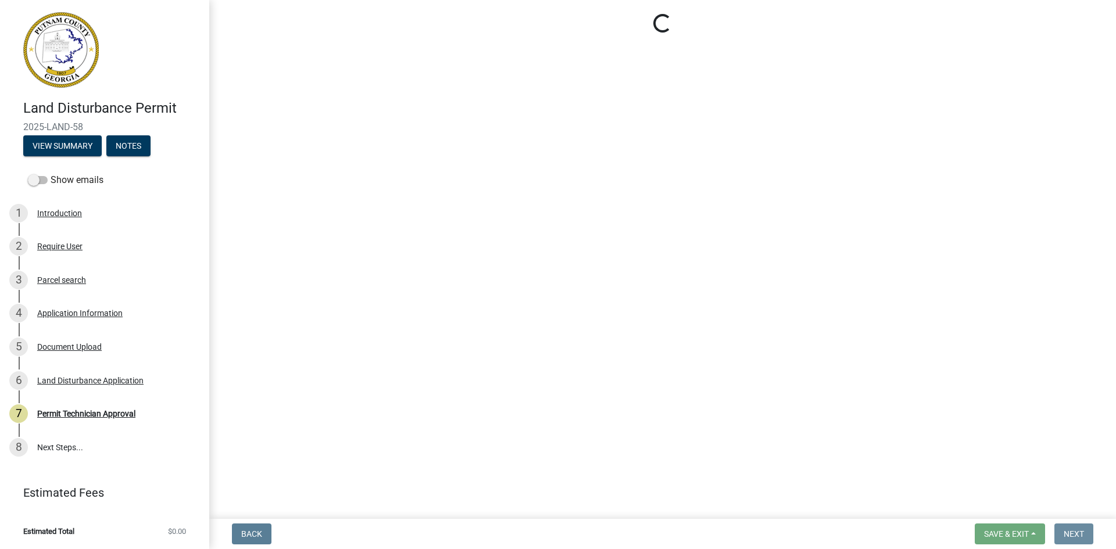
scroll to position [0, 0]
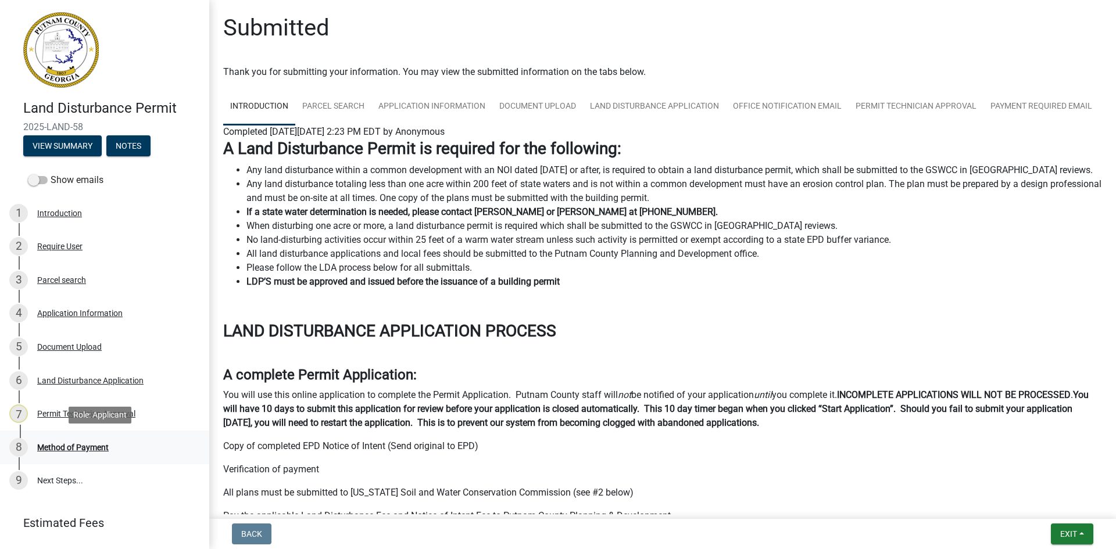
click at [88, 447] on div "Method of Payment" at bounding box center [72, 447] width 71 height 8
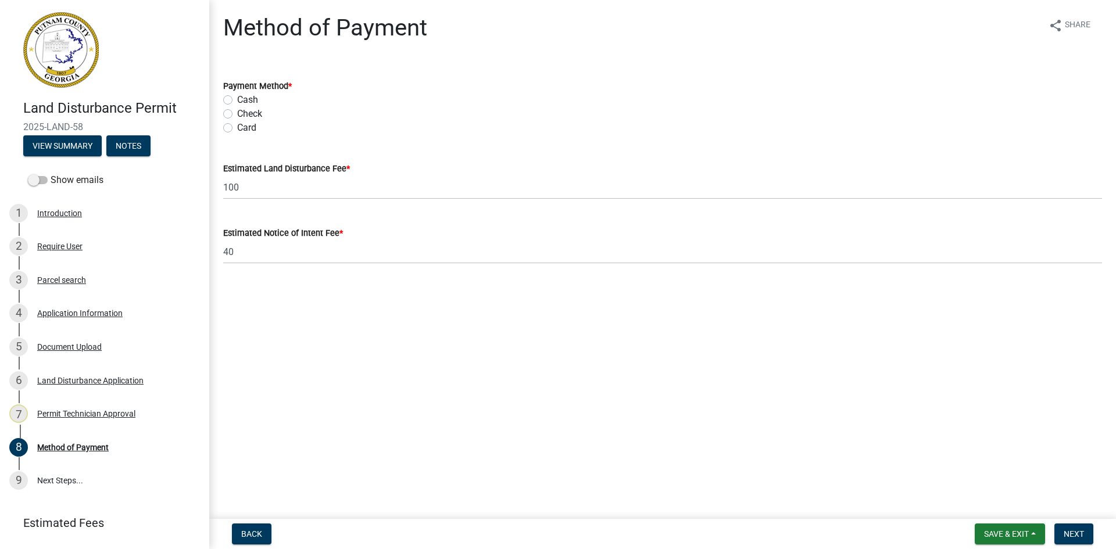
click at [237, 128] on label "Card" at bounding box center [246, 128] width 19 height 14
click at [237, 128] on input "Card" at bounding box center [241, 125] width 8 height 8
radio input "true"
click at [1077, 535] on span "Next" at bounding box center [1073, 533] width 20 height 9
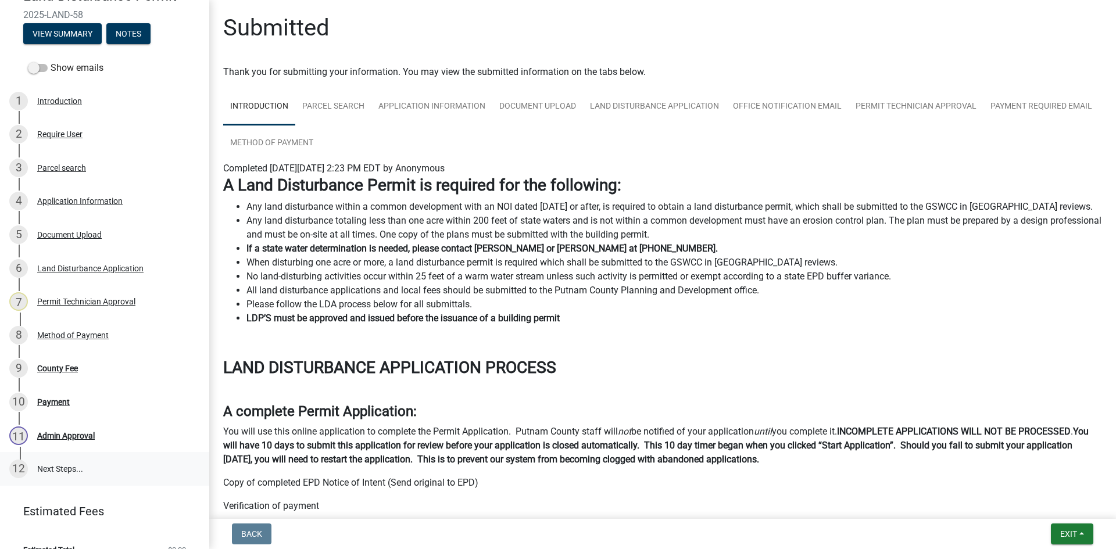
scroll to position [131, 0]
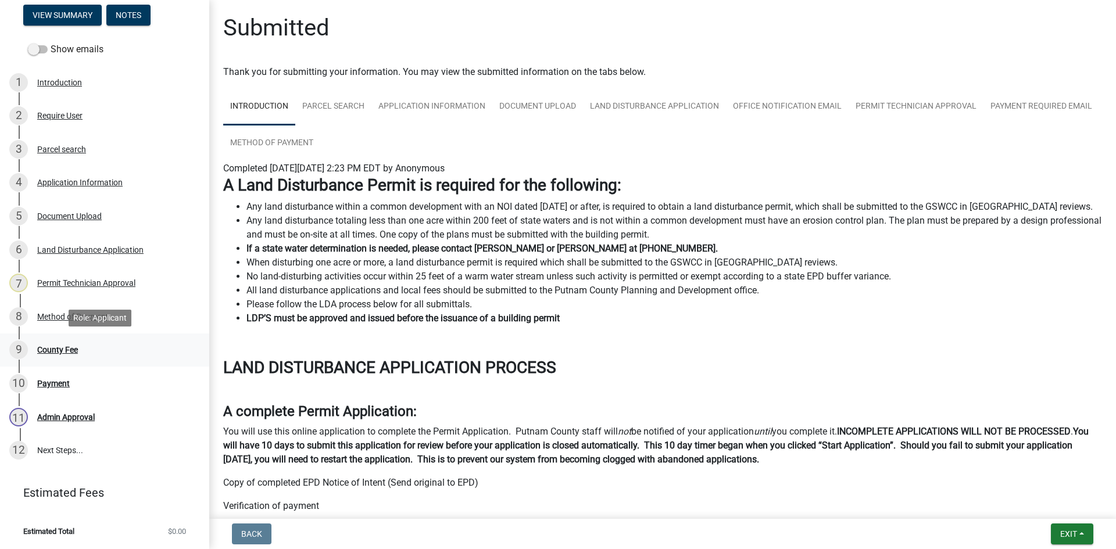
click at [49, 348] on div "County Fee" at bounding box center [57, 350] width 41 height 8
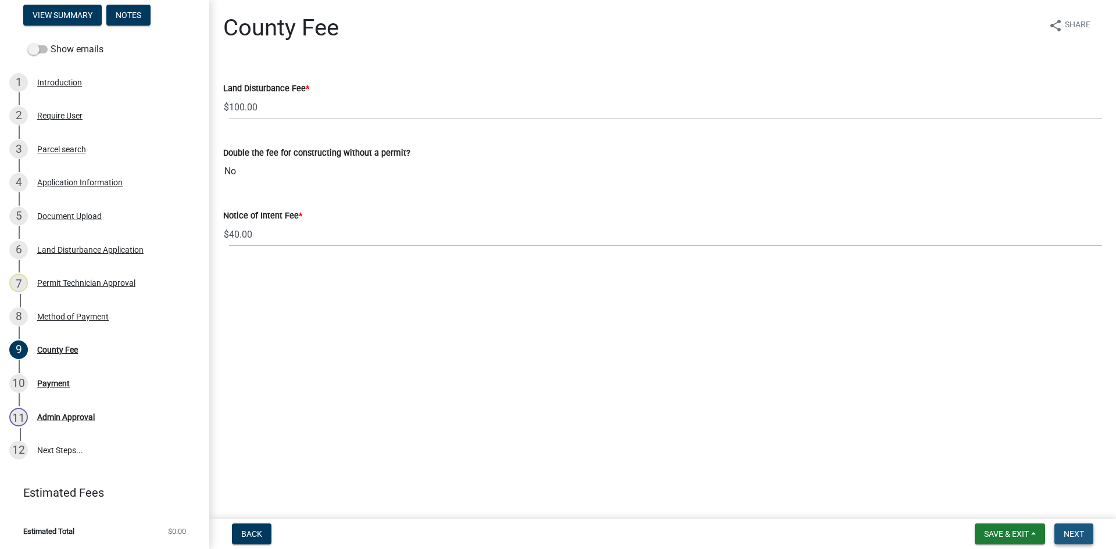
click at [1081, 529] on span "Next" at bounding box center [1073, 533] width 20 height 9
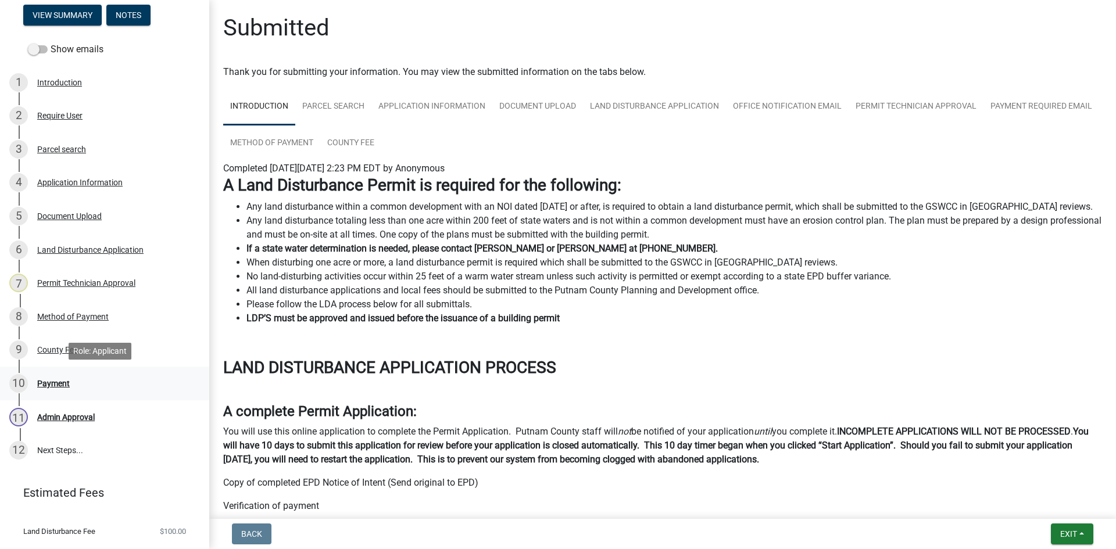
click at [56, 385] on div "Payment" at bounding box center [53, 383] width 33 height 8
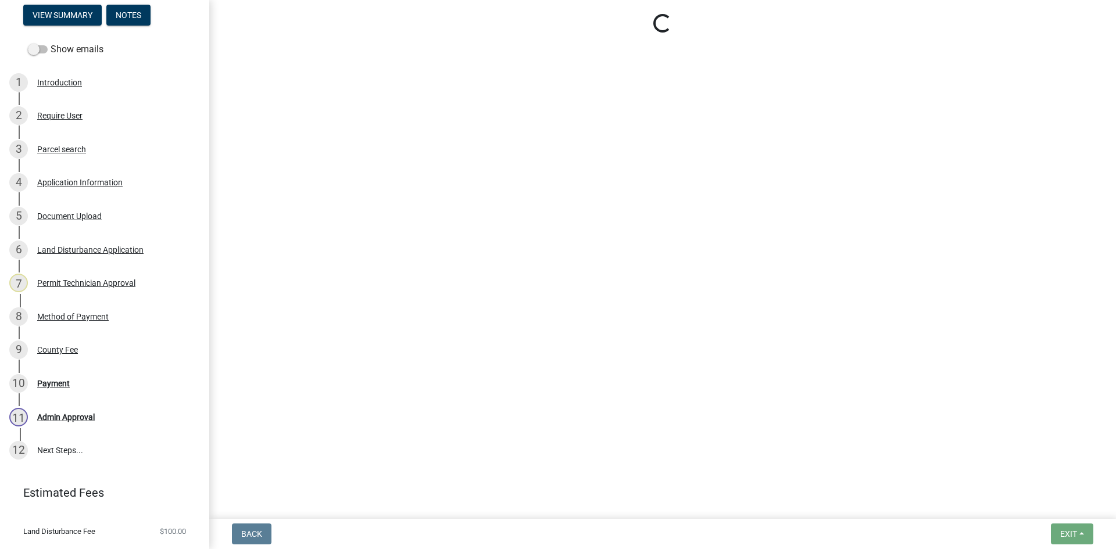
select select "3: 3"
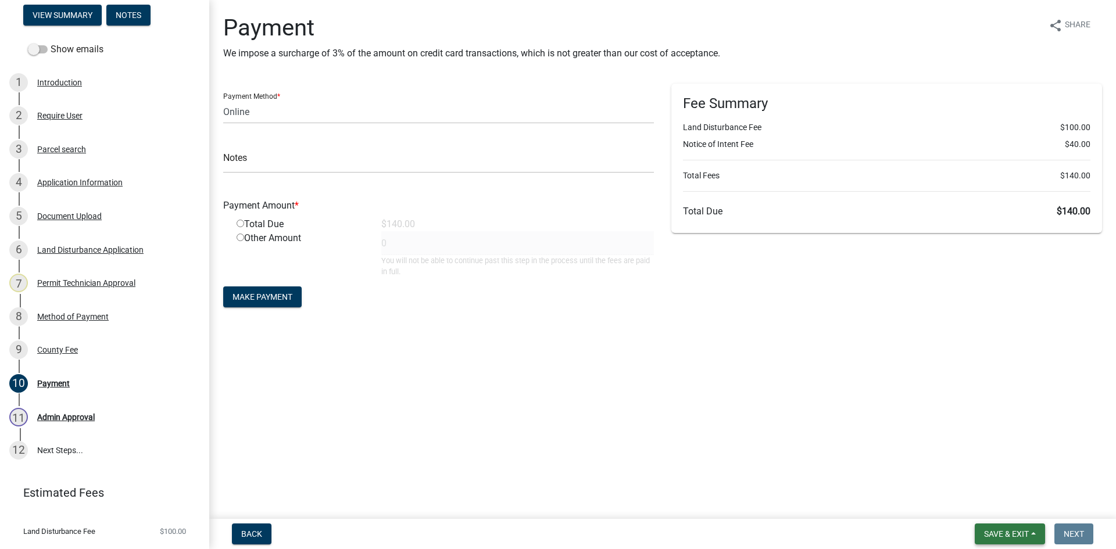
click at [1015, 530] on span "Save & Exit" at bounding box center [1006, 533] width 45 height 9
click at [1006, 504] on button "Save & Exit" at bounding box center [998, 504] width 93 height 28
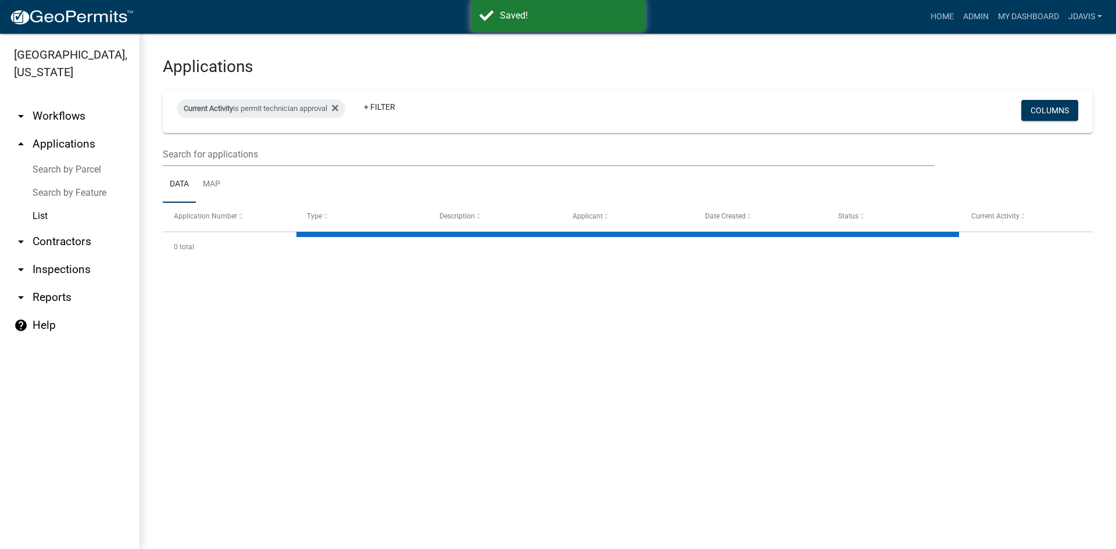
select select "2: 50"
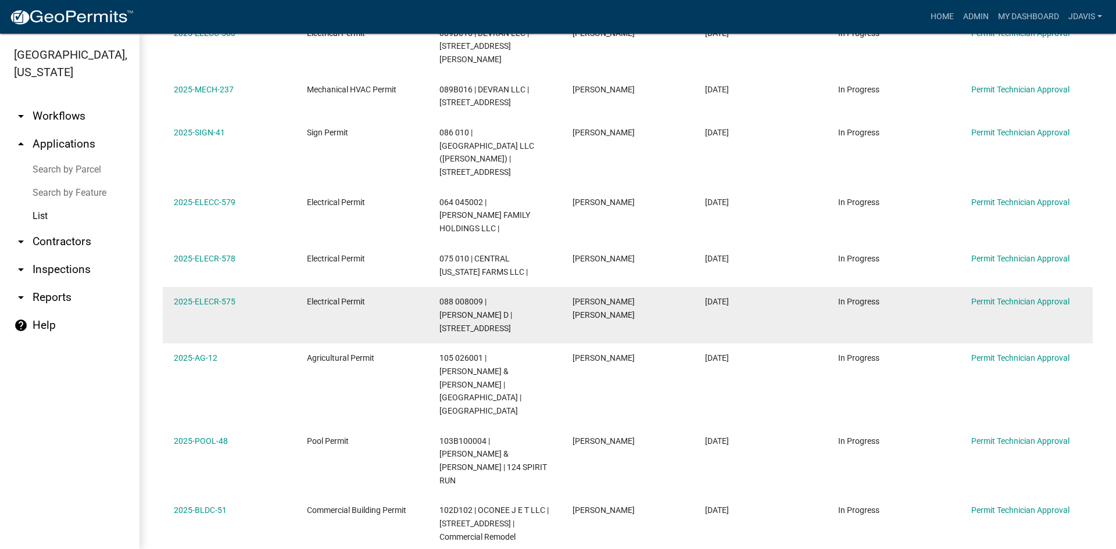
scroll to position [250, 0]
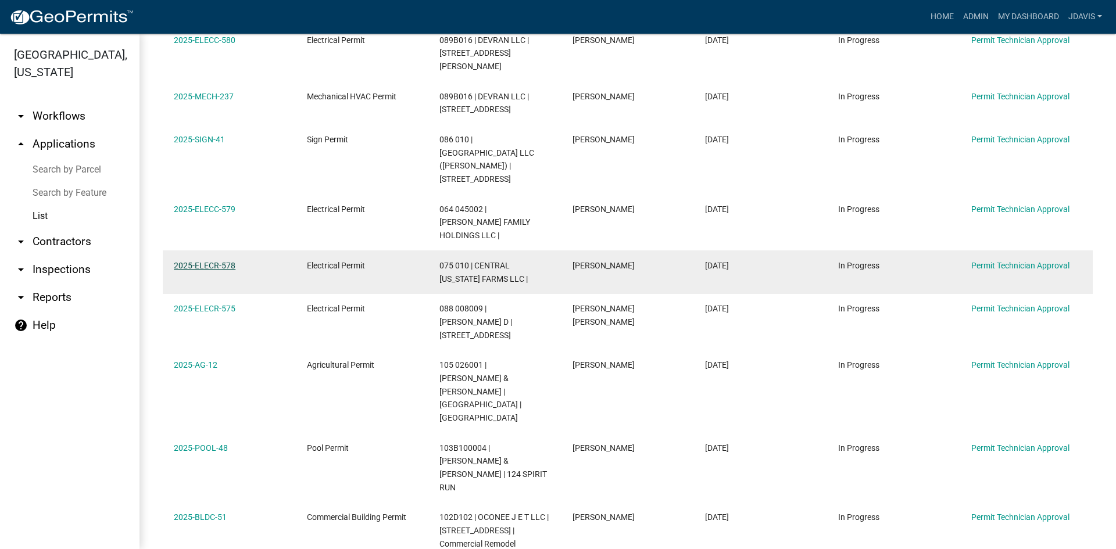
click at [225, 261] on link "2025-ELECR-578" at bounding box center [205, 265] width 62 height 9
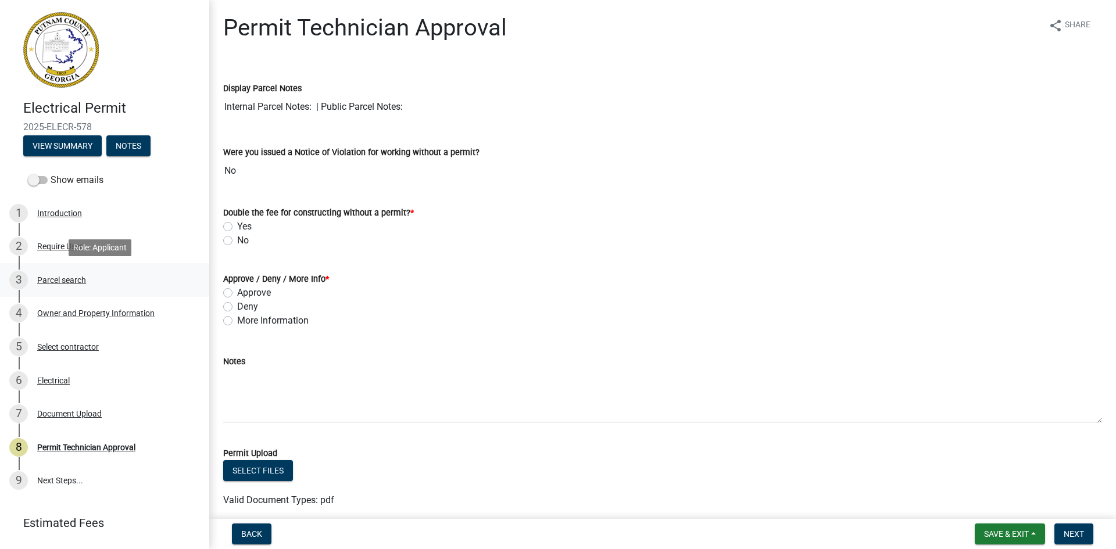
click at [83, 280] on div "Parcel search" at bounding box center [61, 280] width 49 height 8
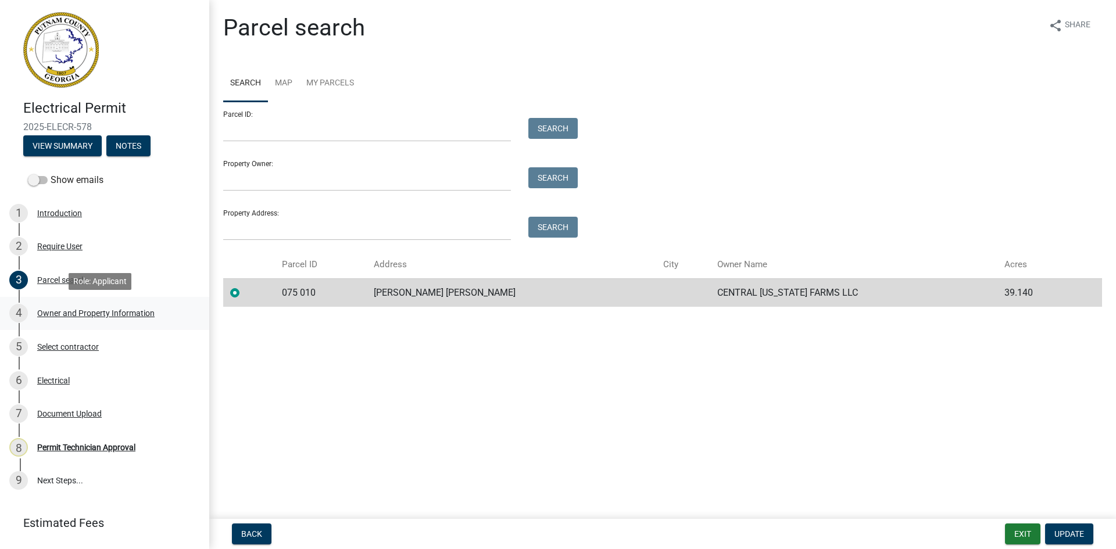
click at [145, 309] on div "Owner and Property Information" at bounding box center [95, 313] width 117 height 8
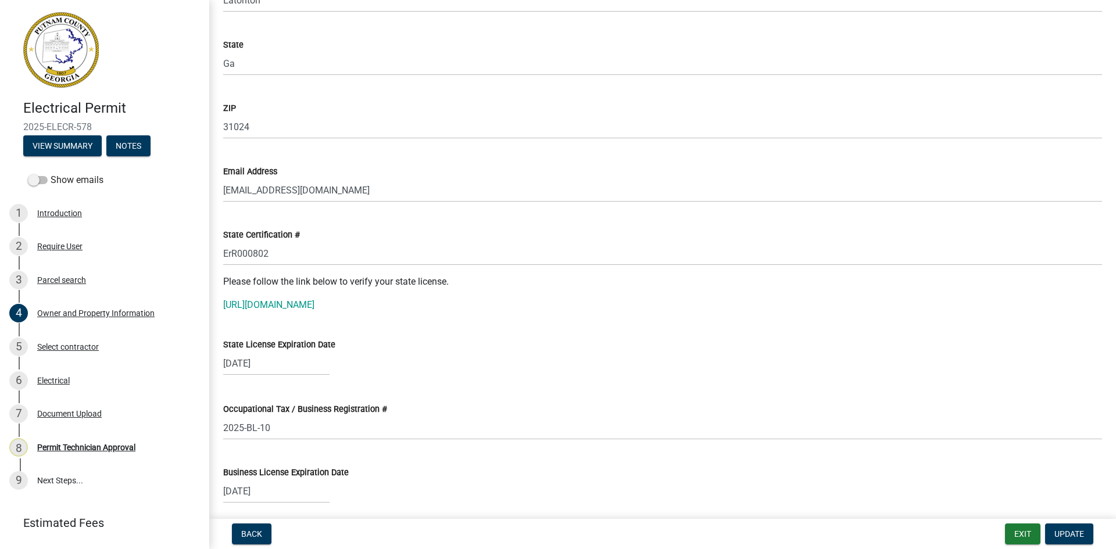
scroll to position [1336, 0]
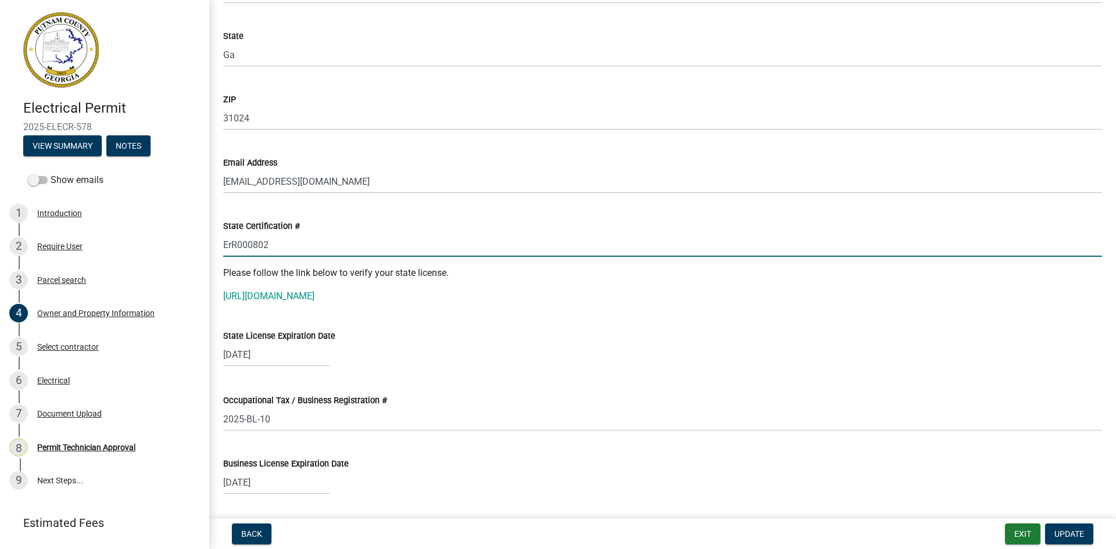
click at [231, 246] on input "ErR000802" at bounding box center [662, 245] width 879 height 24
drag, startPoint x: 223, startPoint y: 245, endPoint x: 278, endPoint y: 246, distance: 55.2
click at [278, 246] on input "ER000802" at bounding box center [662, 245] width 879 height 24
type input "ER000802"
click at [314, 296] on link "[URL][DOMAIN_NAME]" at bounding box center [268, 296] width 91 height 11
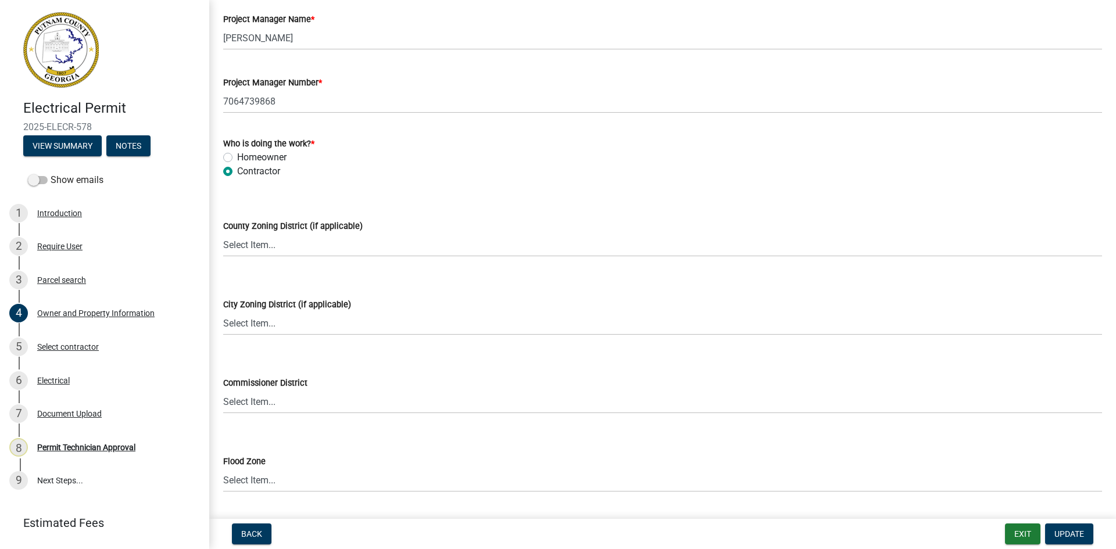
scroll to position [1918, 0]
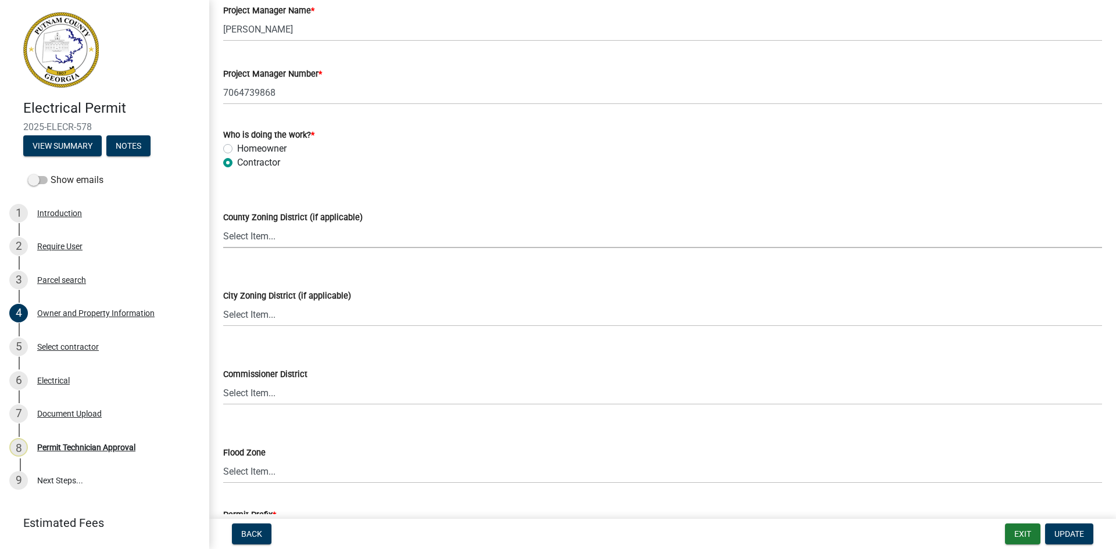
click at [313, 236] on select "Select Item... AG-1 R-1R R-1 R-2 MHP RM-1 RM-3 C-1 C-2 I-M PUD N/A" at bounding box center [662, 236] width 879 height 24
click at [223, 224] on select "Select Item... AG-1 R-1R R-1 R-2 MHP RM-1 RM-3 C-1 C-2 I-M PUD N/A" at bounding box center [662, 236] width 879 height 24
select select "a4366e26-0f82-401b-a682-956e4112ff86"
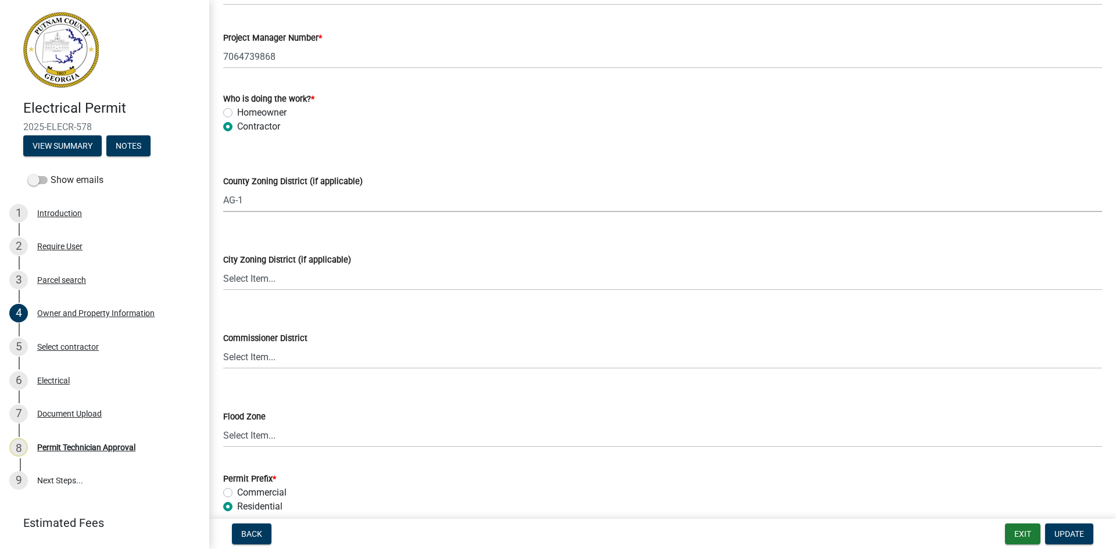
scroll to position [2009, 0]
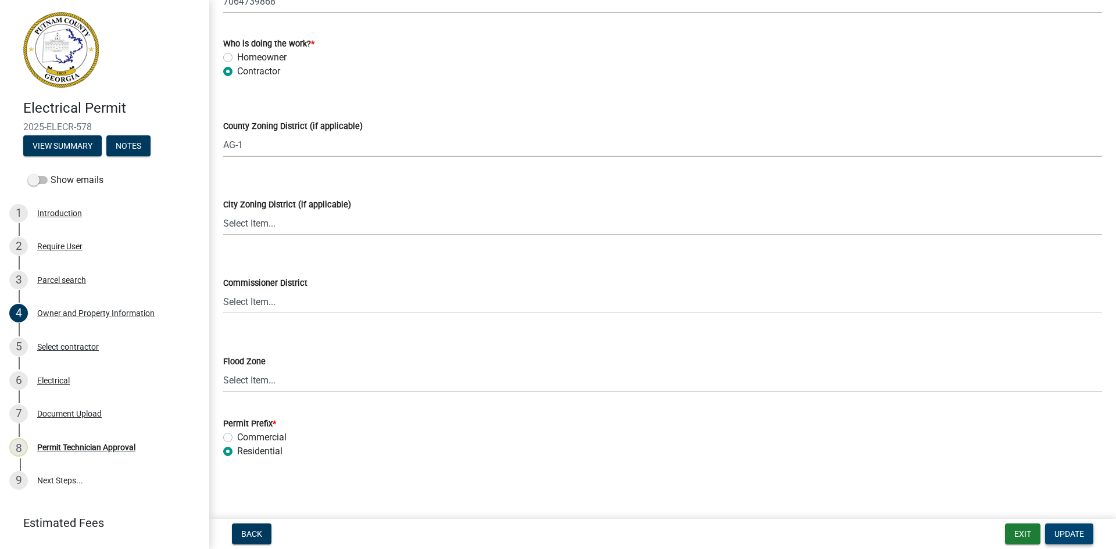
click at [1089, 535] on button "Update" at bounding box center [1069, 534] width 48 height 21
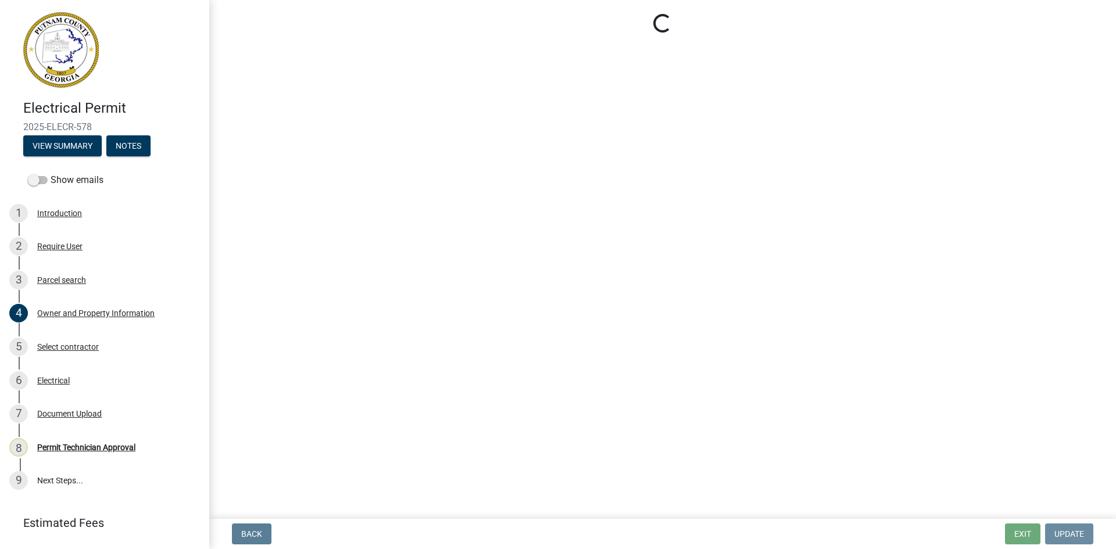
scroll to position [0, 0]
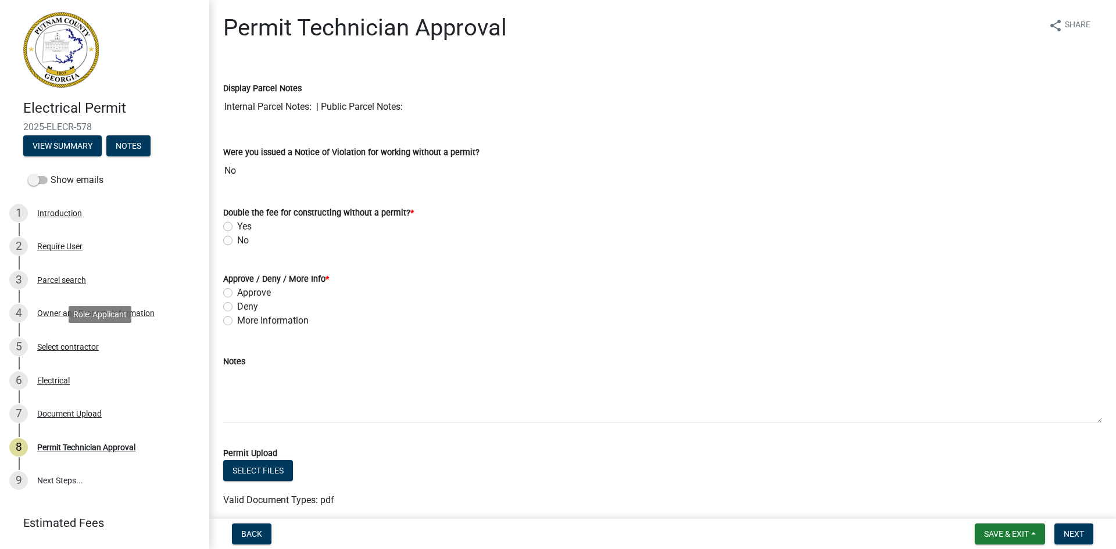
click at [79, 339] on div "5 Select contractor" at bounding box center [99, 347] width 181 height 19
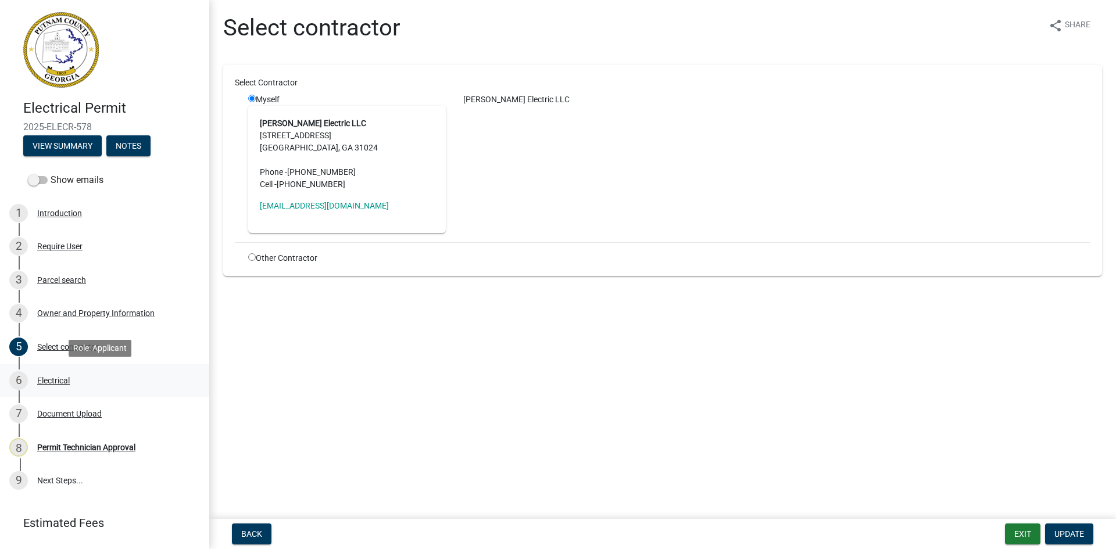
click at [58, 378] on div "Electrical" at bounding box center [53, 381] width 33 height 8
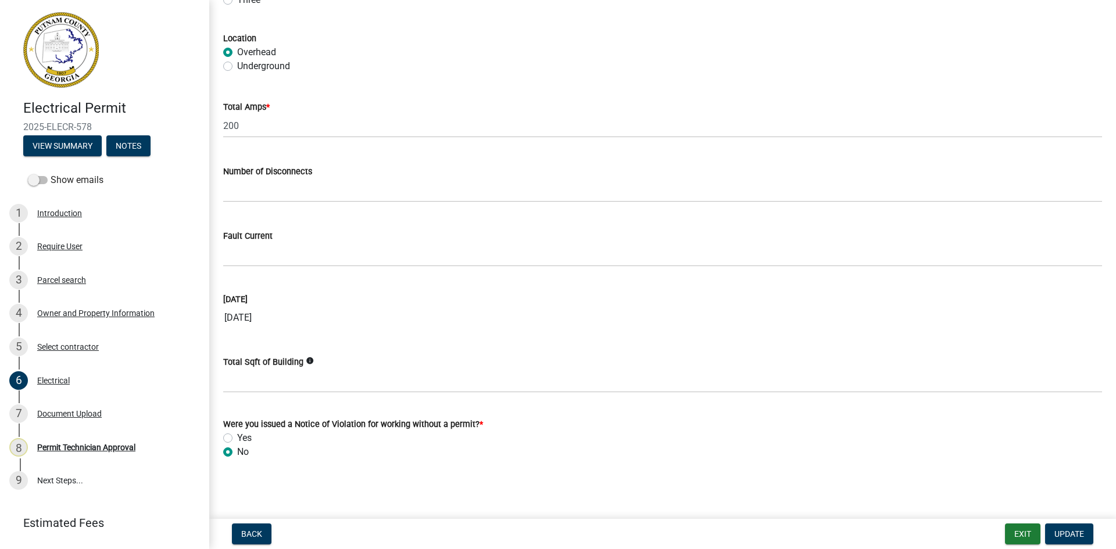
scroll to position [1086, 0]
click at [72, 415] on div "Document Upload" at bounding box center [69, 414] width 64 height 8
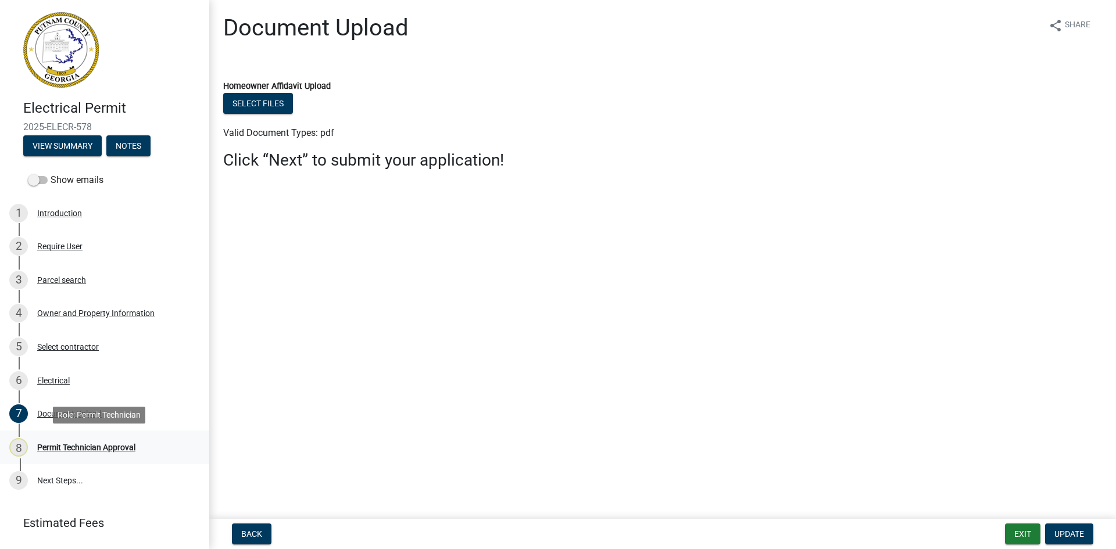
click at [97, 446] on div "Permit Technician Approval" at bounding box center [86, 447] width 98 height 8
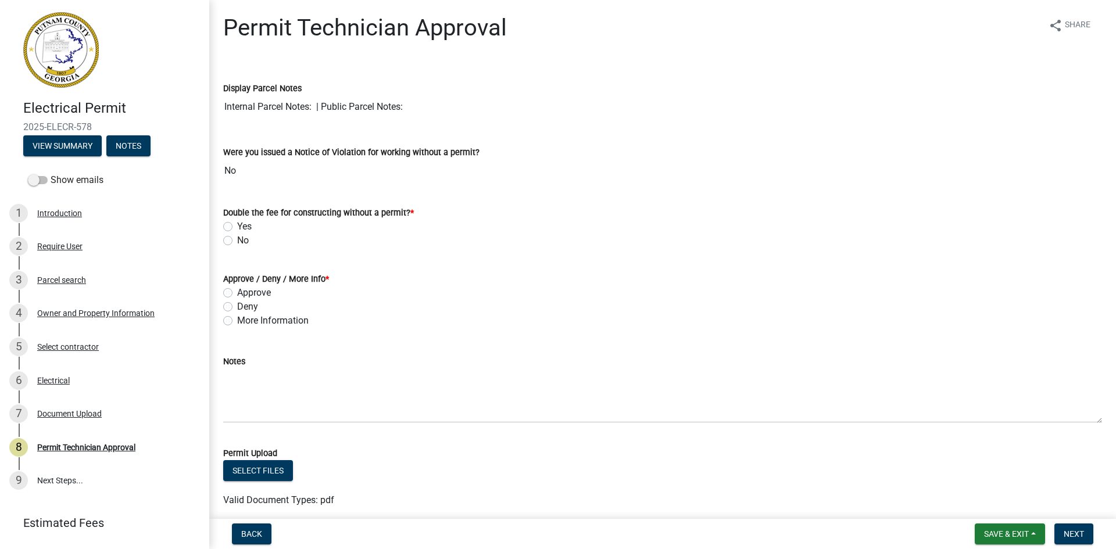
click at [237, 242] on label "No" at bounding box center [243, 241] width 12 height 14
click at [237, 241] on input "No" at bounding box center [241, 238] width 8 height 8
radio input "true"
click at [237, 319] on label "More Information" at bounding box center [272, 321] width 71 height 14
click at [237, 319] on input "More Information" at bounding box center [241, 318] width 8 height 8
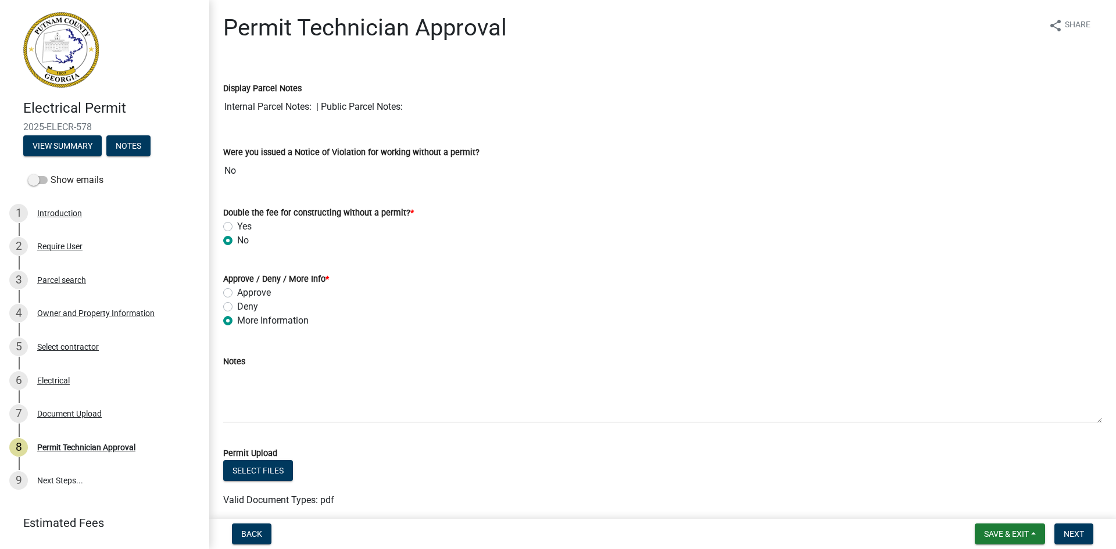
radio input "true"
click at [248, 368] on form "Notes" at bounding box center [662, 388] width 879 height 69
click at [244, 364] on label "Notes" at bounding box center [234, 362] width 22 height 8
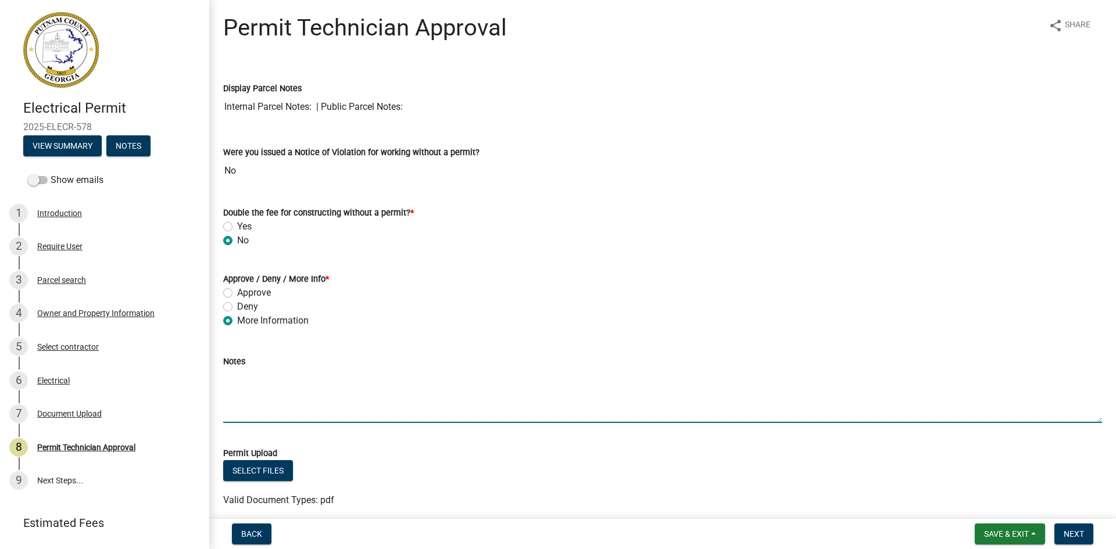
click at [244, 368] on textarea "Notes" at bounding box center [662, 395] width 879 height 55
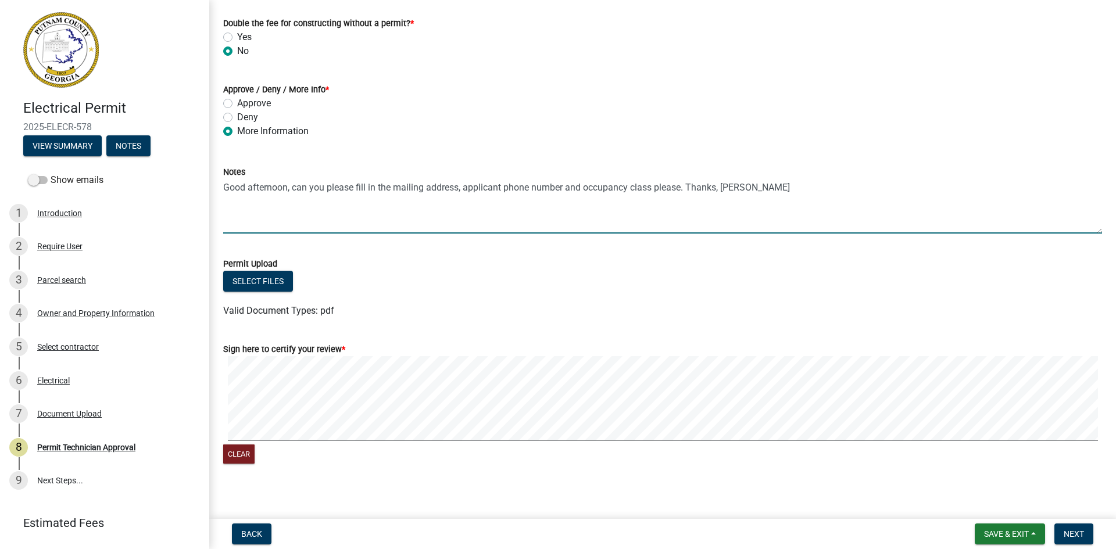
scroll to position [198, 0]
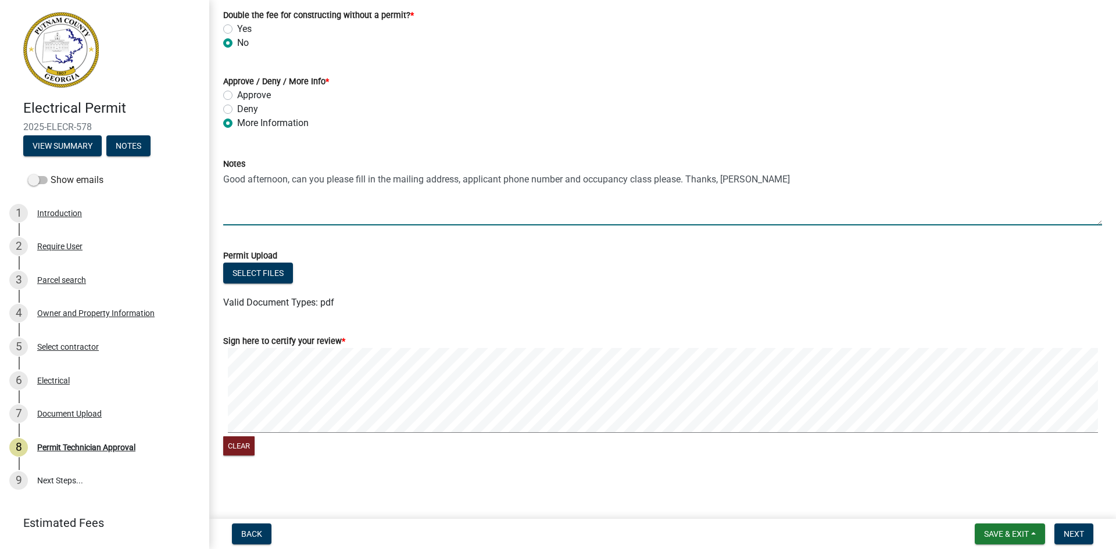
click at [823, 480] on main "Permit Technician Approval share Share Display Parcel Notes Internal Parcel Not…" at bounding box center [662, 257] width 906 height 514
type textarea "Good afternoon, can you please fill in the mailing address, applicant phone num…"
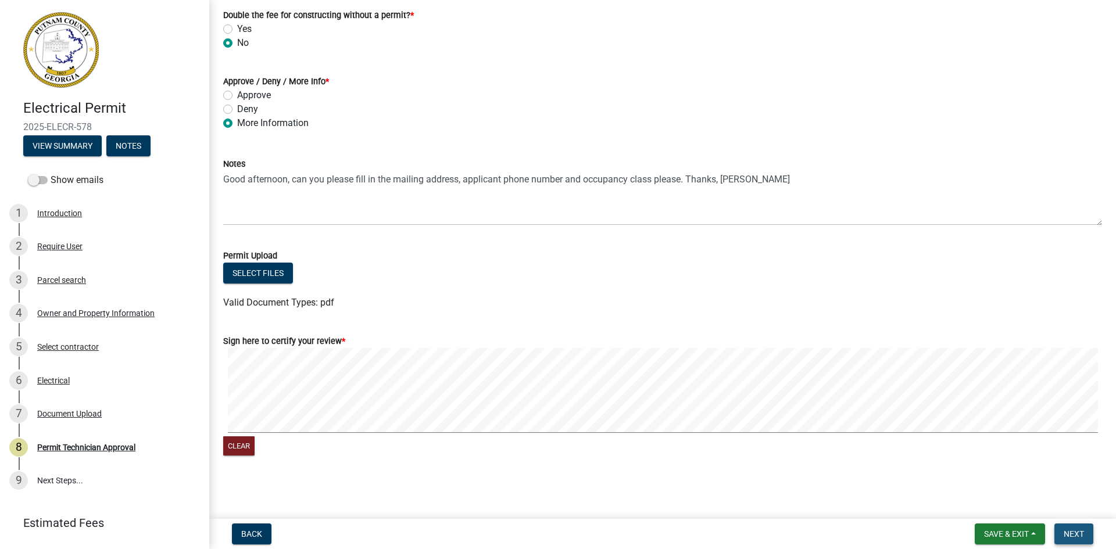
click at [1078, 543] on button "Next" at bounding box center [1073, 534] width 39 height 21
